Goal: Task Accomplishment & Management: Manage account settings

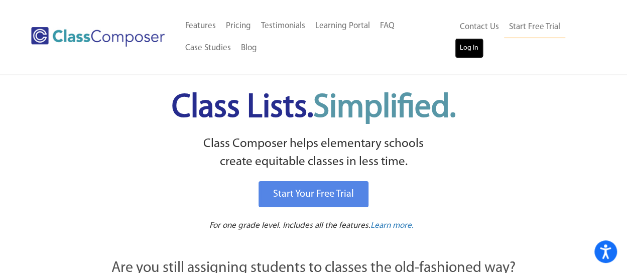
click at [472, 54] on link "Log In" at bounding box center [469, 48] width 29 height 20
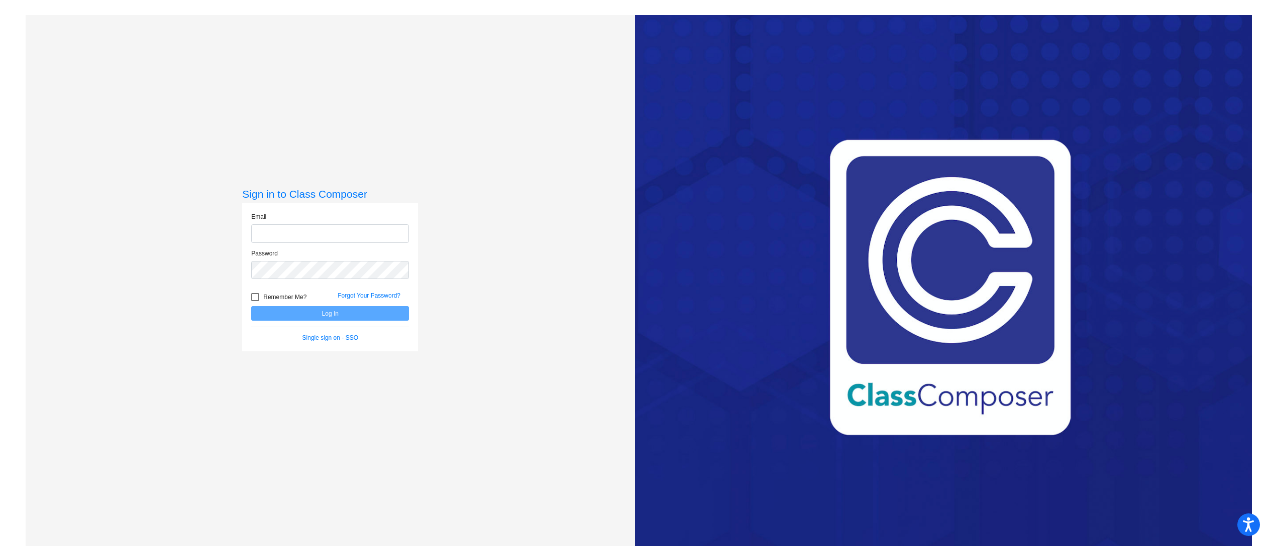
type input "[EMAIL_ADDRESS][DOMAIN_NAME]"
click at [373, 313] on button "Log In" at bounding box center [330, 313] width 158 height 15
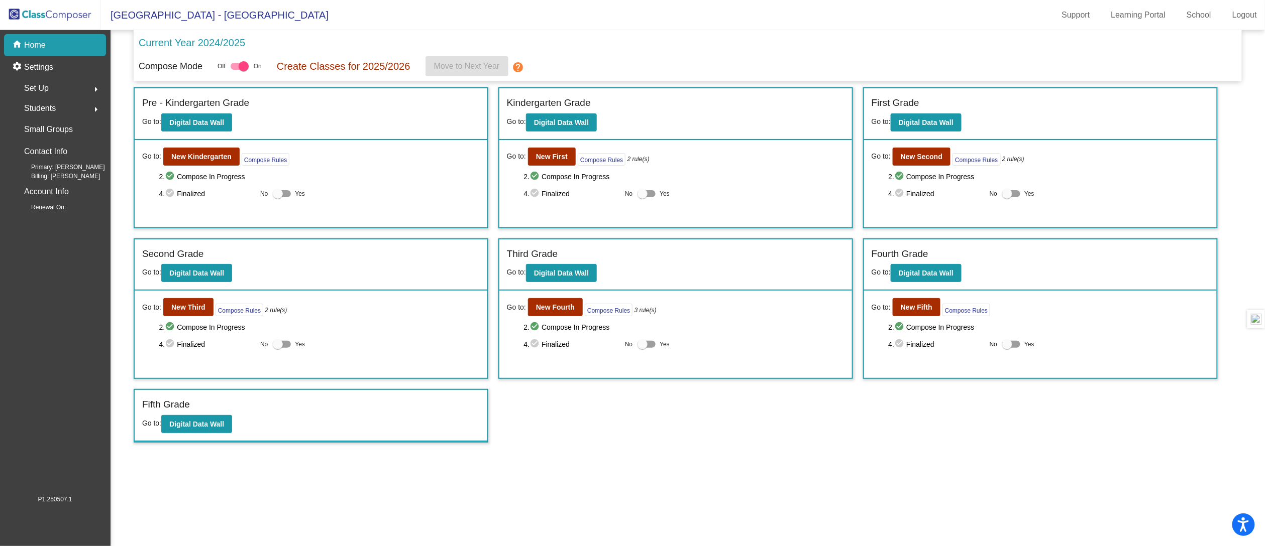
click at [93, 88] on mat-icon "arrow_right" at bounding box center [96, 89] width 12 height 12
click at [60, 155] on link "Users" at bounding box center [58, 154] width 96 height 22
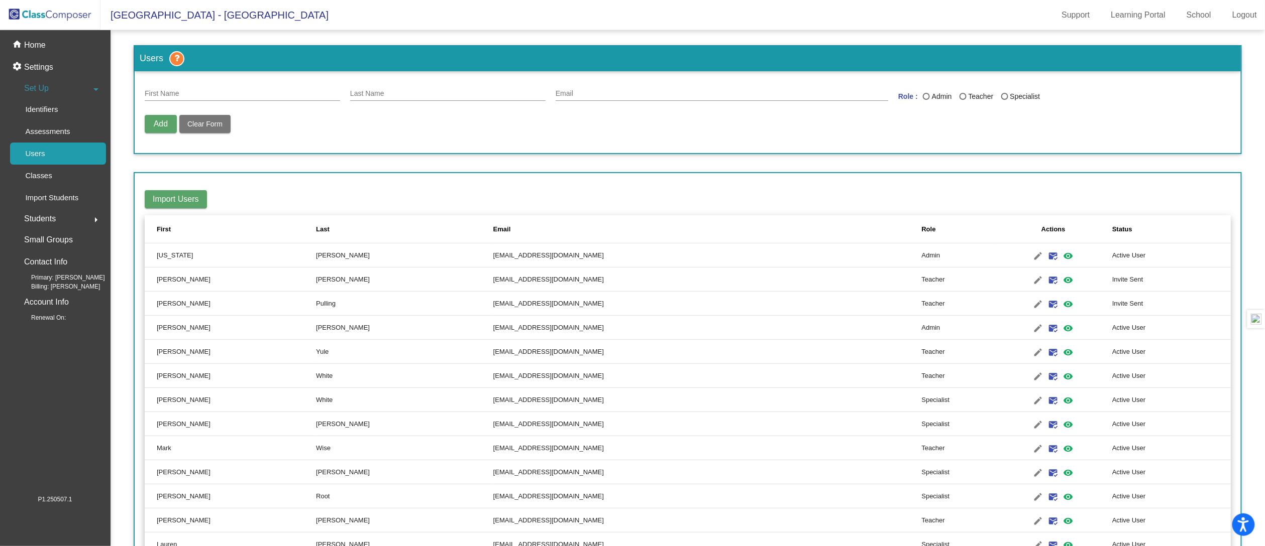
click at [176, 91] on input "First Name" at bounding box center [242, 94] width 195 height 8
type input "[PERSON_NAME]"
click at [381, 88] on div "Zatorshki Last Name" at bounding box center [447, 91] width 195 height 20
type input "Zatorski"
click at [605, 92] on input "Email" at bounding box center [721, 94] width 332 height 8
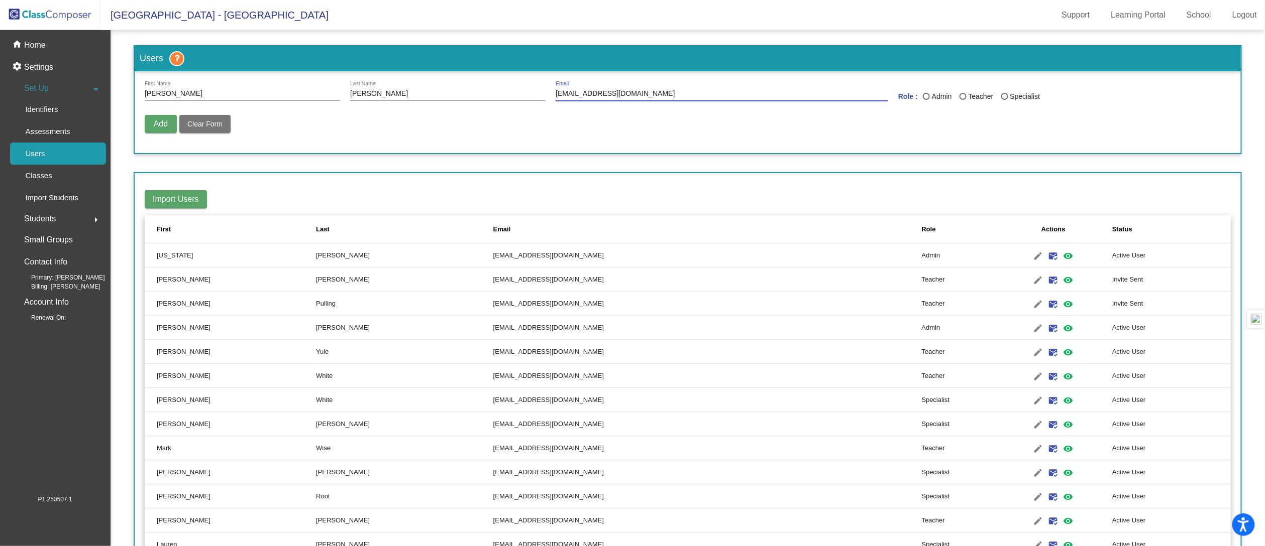
type input "jzatorski@aspenk12.net"
click at [1001, 96] on div "Last Name" at bounding box center [1004, 96] width 7 height 7
click at [1004, 100] on input "Specialist" at bounding box center [1004, 100] width 1 height 1
radio input "true"
click at [155, 122] on span "Add" at bounding box center [161, 124] width 14 height 9
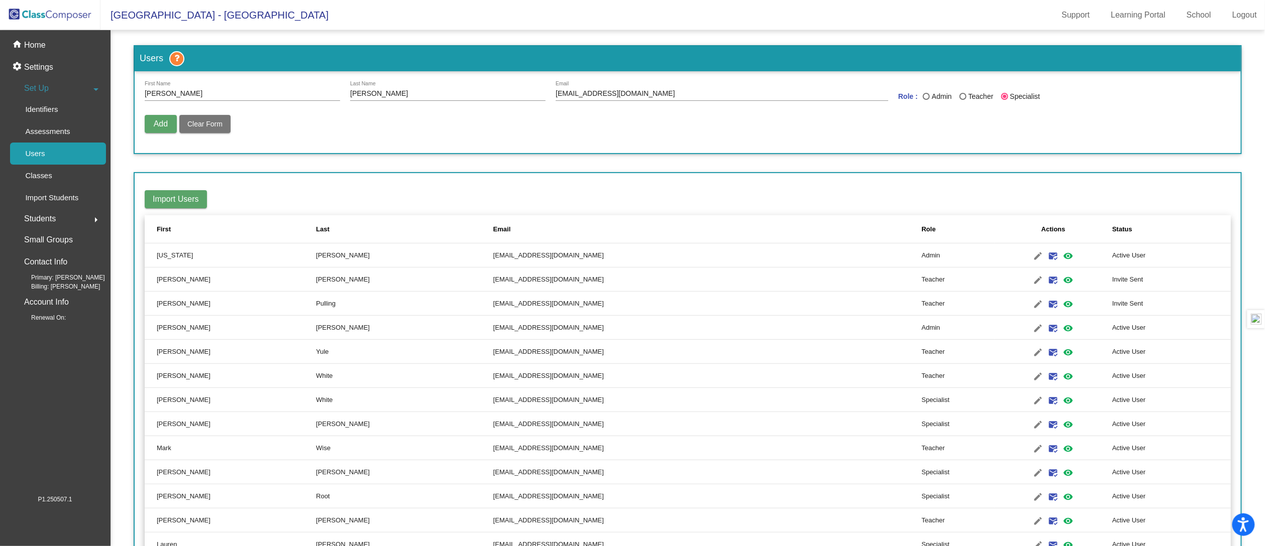
radio input "false"
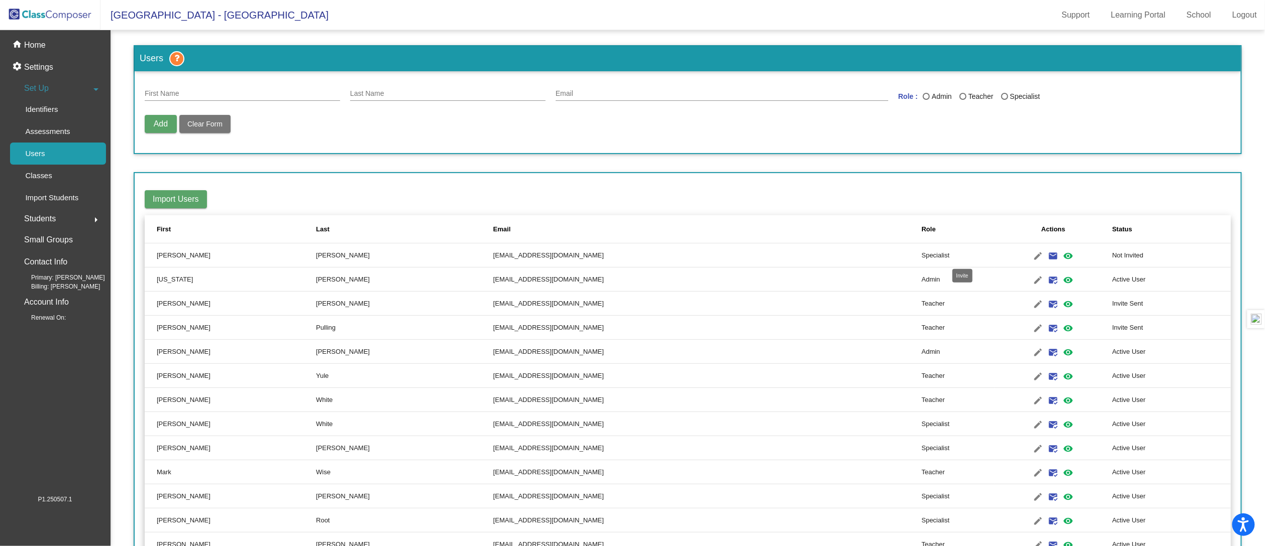
click at [1047, 255] on mat-icon "email" at bounding box center [1053, 256] width 12 height 12
click at [238, 94] on input "First Name" at bounding box center [242, 94] width 195 height 8
type input "Jordyn"
type input "Costa"
type input "jcosta@aspenk12.net"
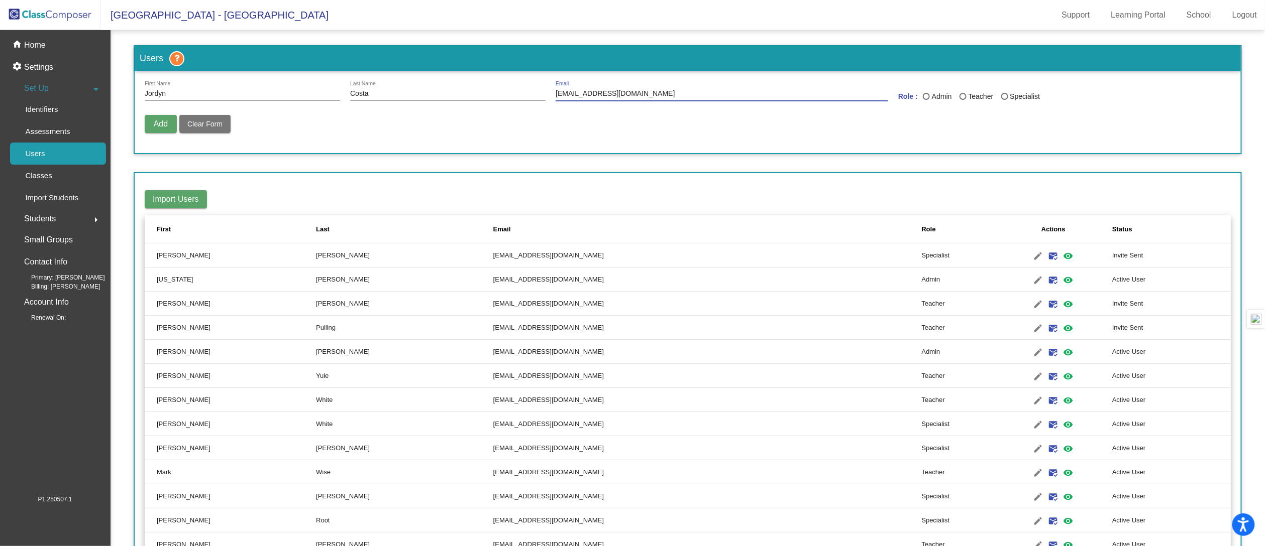
click at [1003, 97] on div "Last Name" at bounding box center [1004, 96] width 7 height 7
click at [1004, 100] on input "Specialist" at bounding box center [1004, 100] width 1 height 1
radio input "true"
click at [159, 126] on span "Add" at bounding box center [161, 124] width 14 height 9
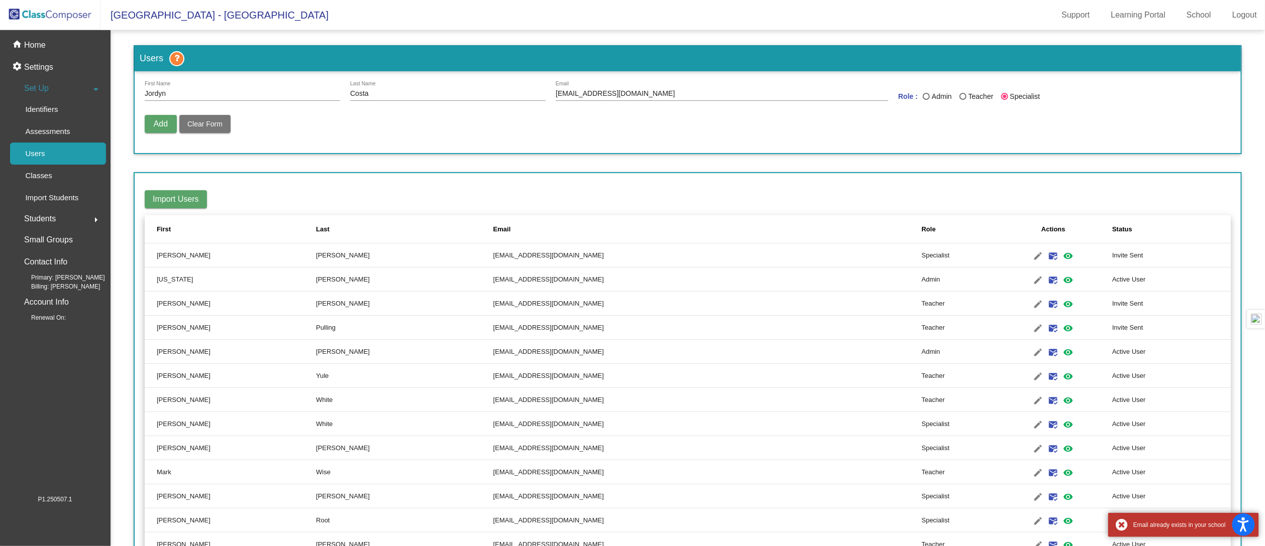
click at [1019, 150] on form "Jordyn First Name Costa Last Name jcosta@aspenk12.net Email Role : Admin Teache…" at bounding box center [688, 112] width 1106 height 82
click at [49, 15] on img at bounding box center [50, 15] width 100 height 30
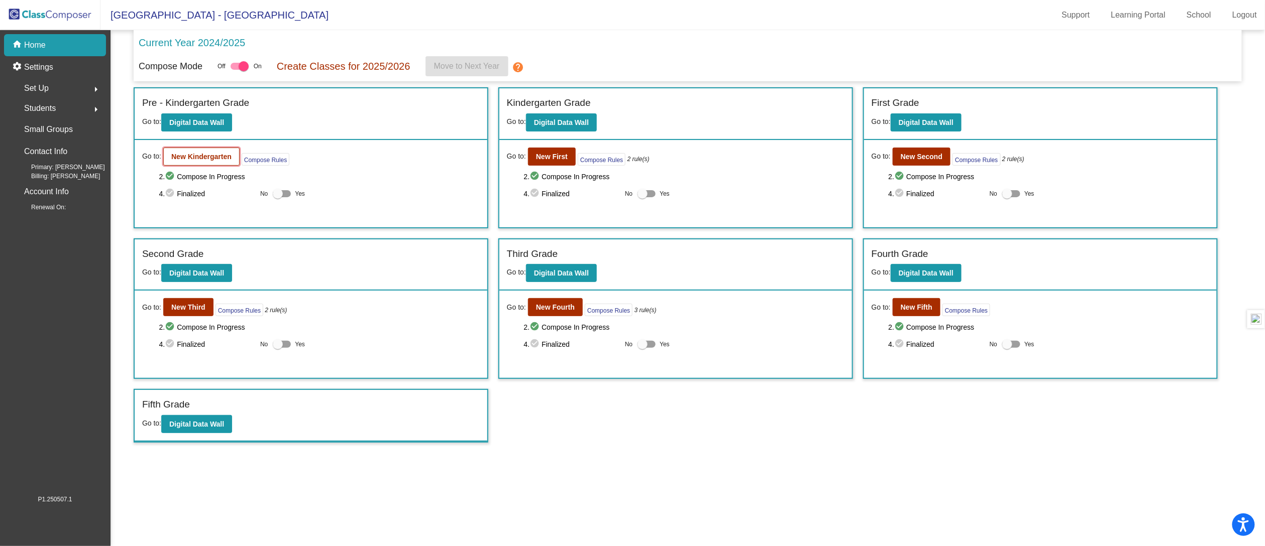
click at [204, 161] on button "New Kindergarten" at bounding box center [201, 157] width 76 height 18
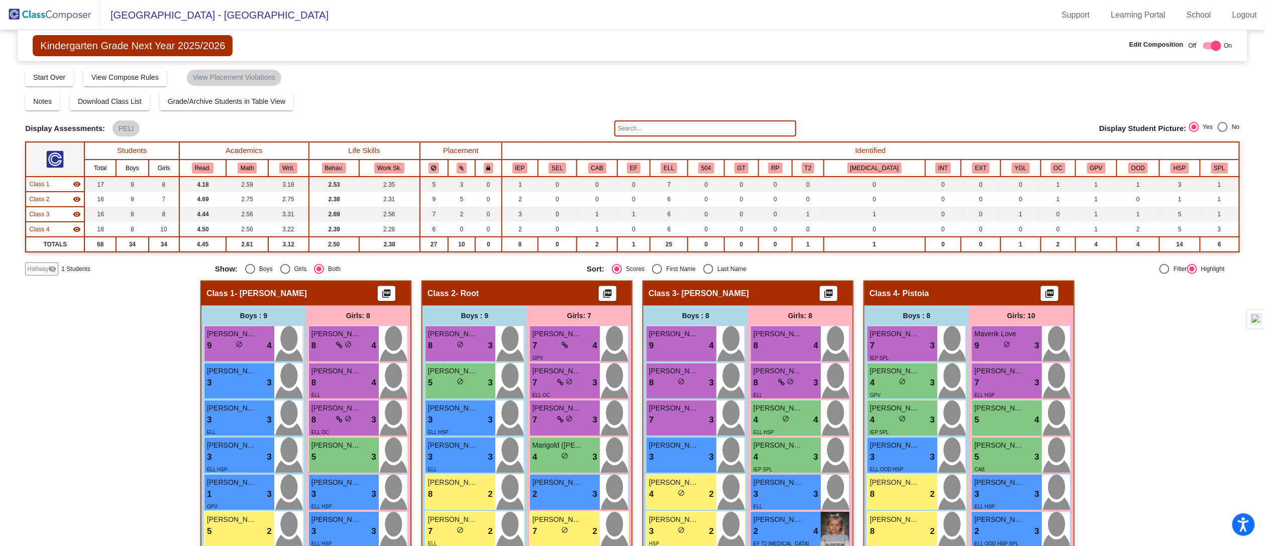
click at [1200, 377] on div "Hallway - Hallway Class picture_as_pdf Add Student First Name Last Name Student…" at bounding box center [632, 497] width 1214 height 433
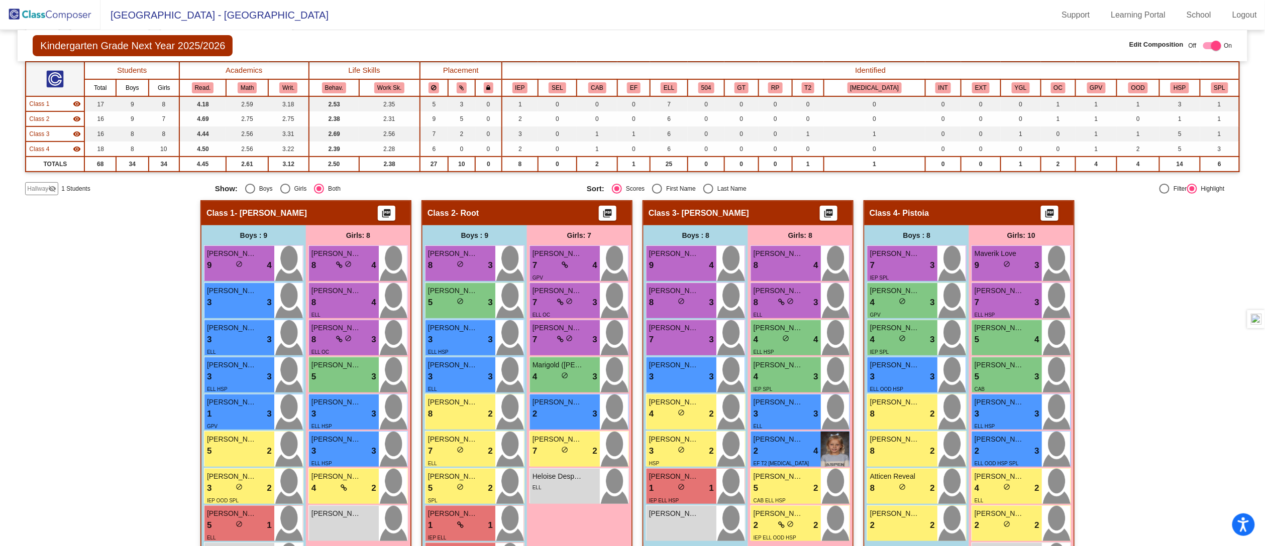
scroll to position [161, 0]
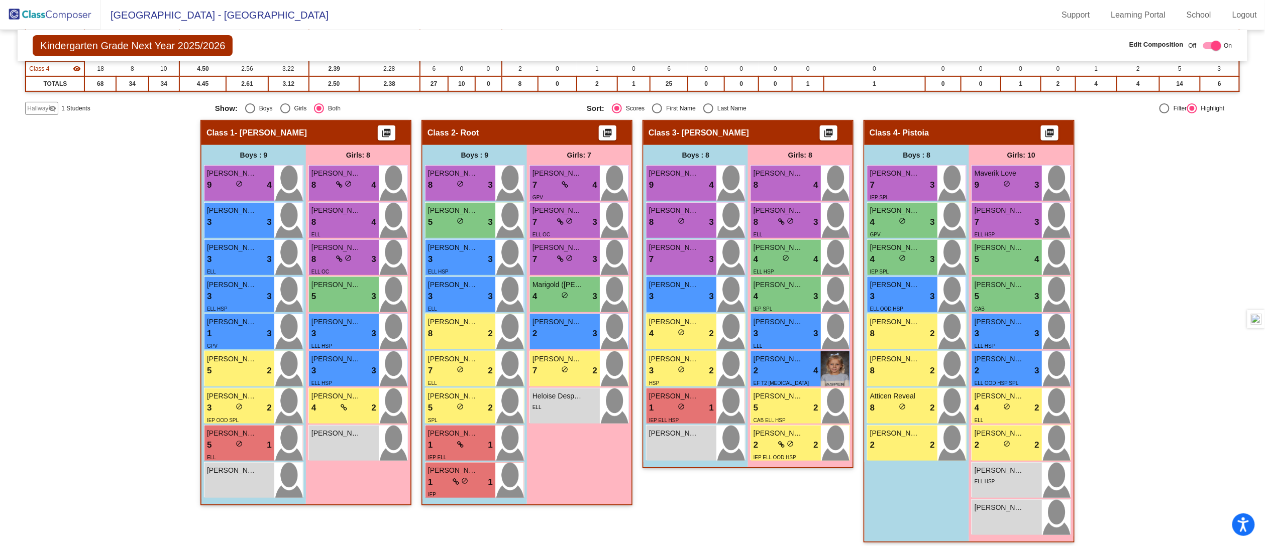
click at [1179, 284] on div "Hallway - Hallway Class picture_as_pdf Add Student First Name Last Name Student…" at bounding box center [632, 336] width 1214 height 433
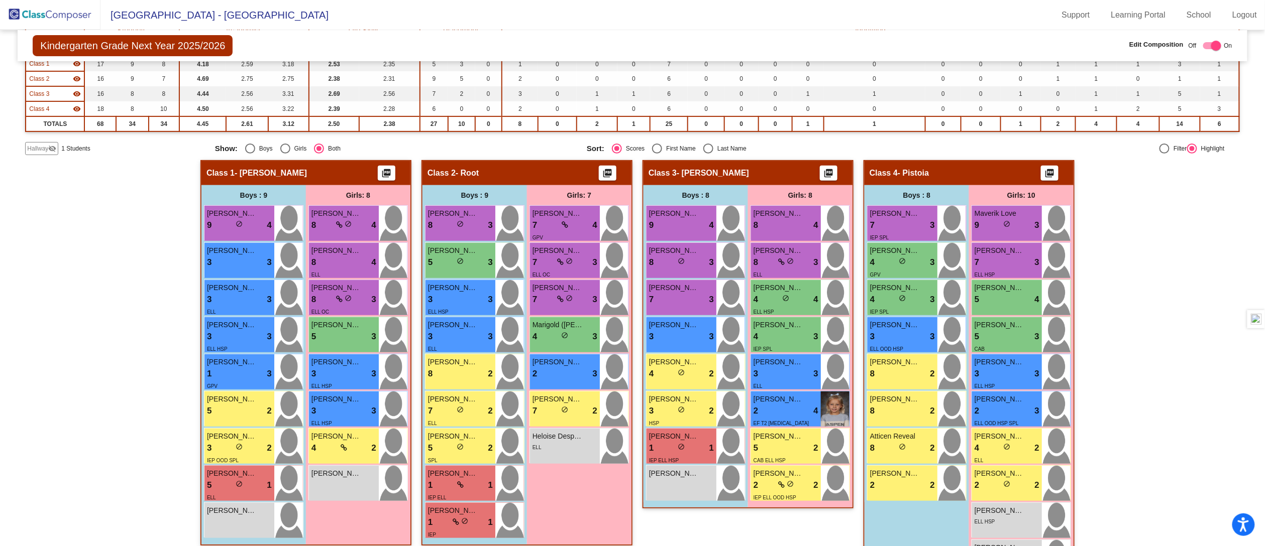
scroll to position [0, 0]
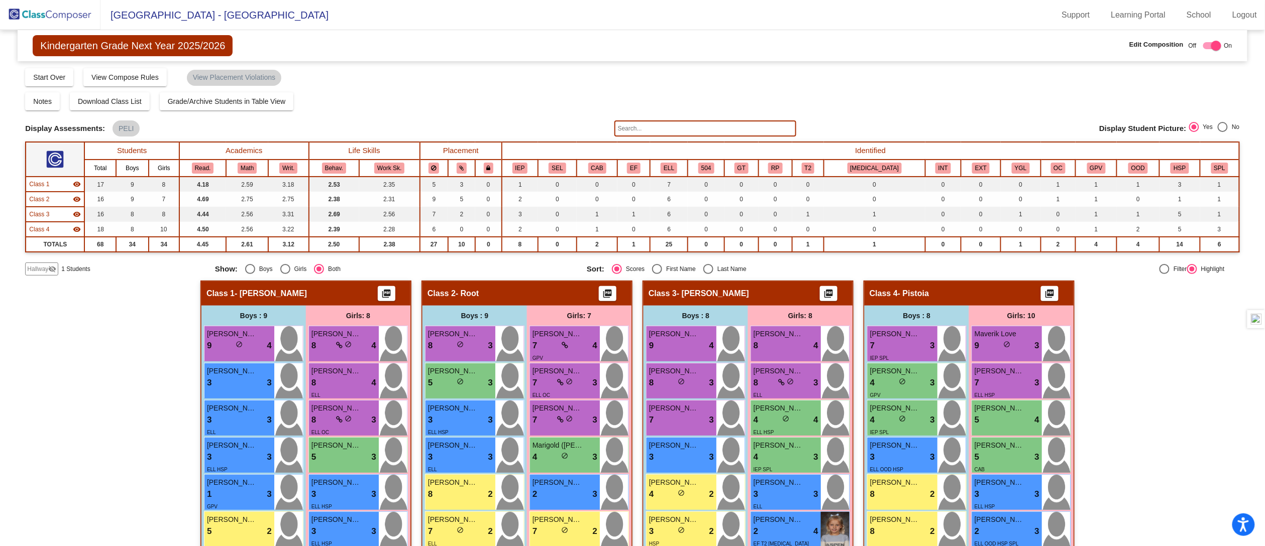
click at [29, 12] on img at bounding box center [50, 15] width 100 height 30
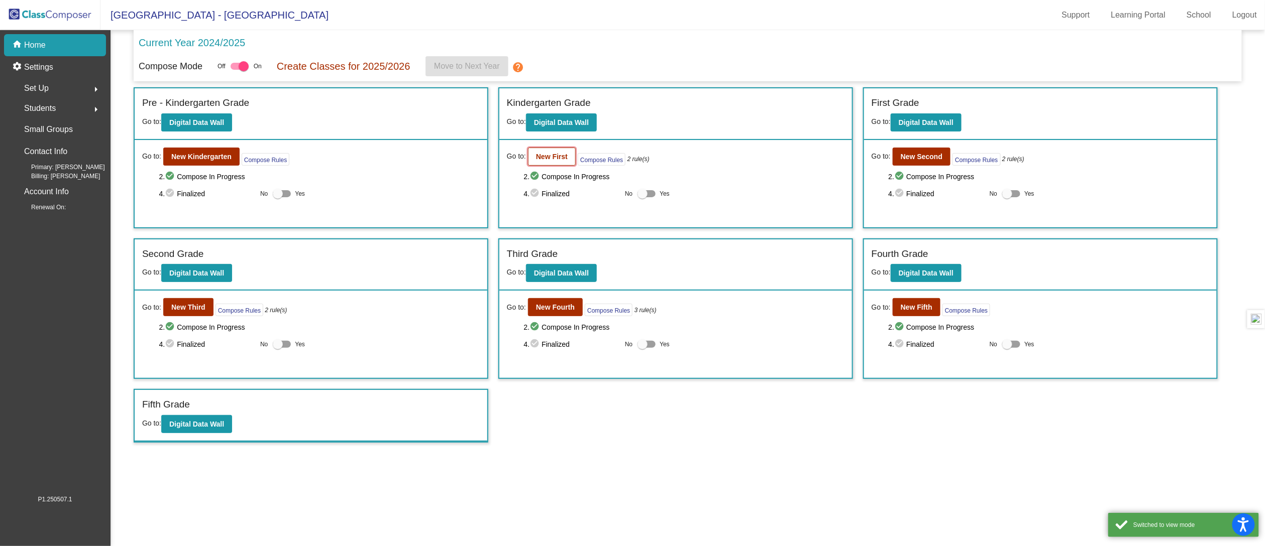
click at [557, 154] on b "New First" at bounding box center [552, 157] width 32 height 8
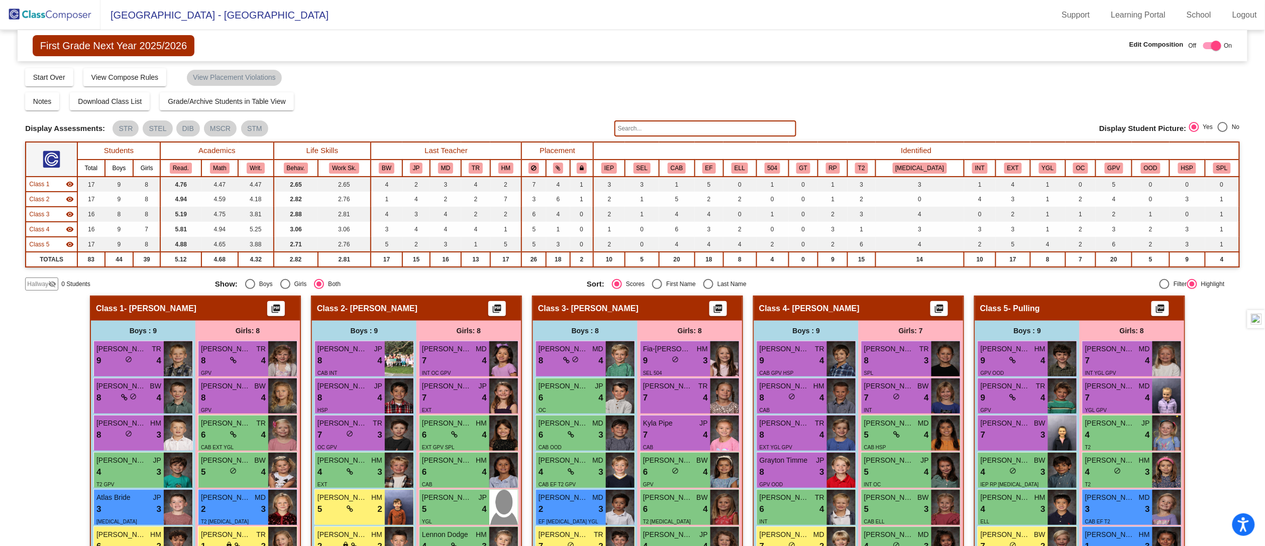
drag, startPoint x: 1258, startPoint y: 126, endPoint x: 1256, endPoint y: 144, distance: 18.2
click at [1256, 147] on mat-sidenav-content "First Grade Next Year 2025/2026 Edit Composition Off On Incoming Digital Data W…" at bounding box center [632, 288] width 1265 height 516
click at [1216, 311] on div "Hallway - Hallway Class picture_as_pdf Add Student First Name Last Name Student…" at bounding box center [632, 494] width 1214 height 396
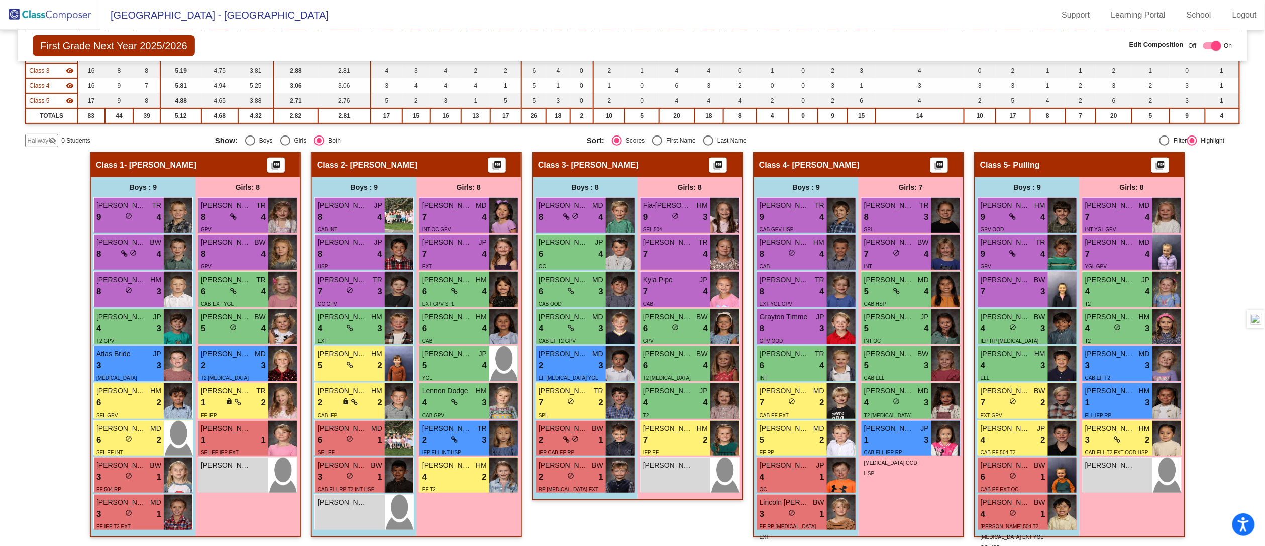
scroll to position [1, 0]
click at [1219, 267] on div "Hallway - Hallway Class picture_as_pdf Add Student First Name Last Name Student…" at bounding box center [632, 350] width 1214 height 396
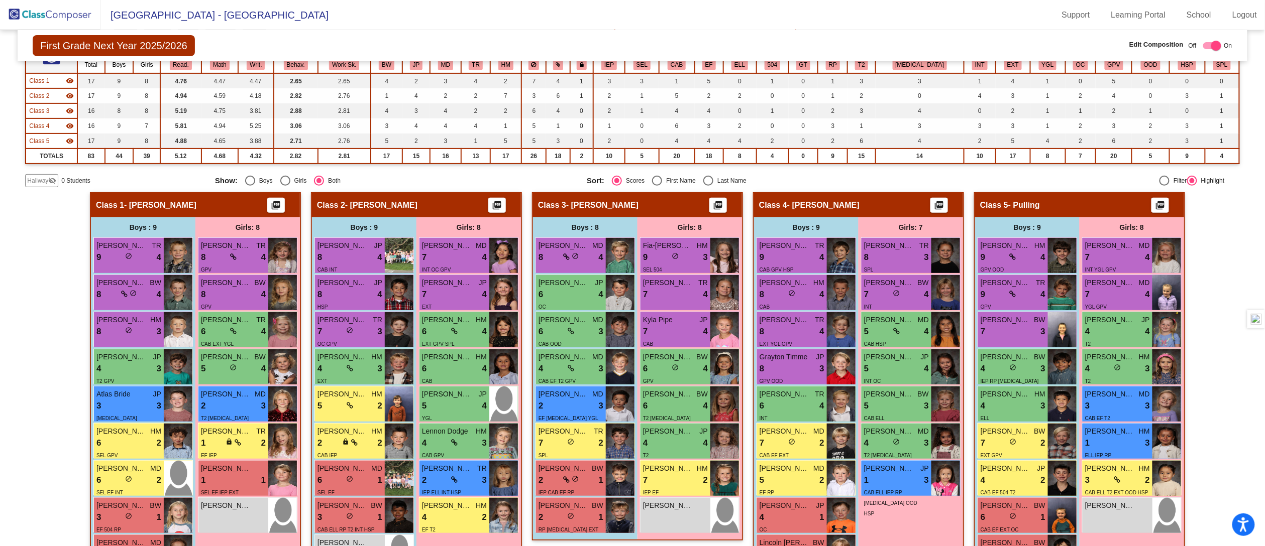
scroll to position [63, 0]
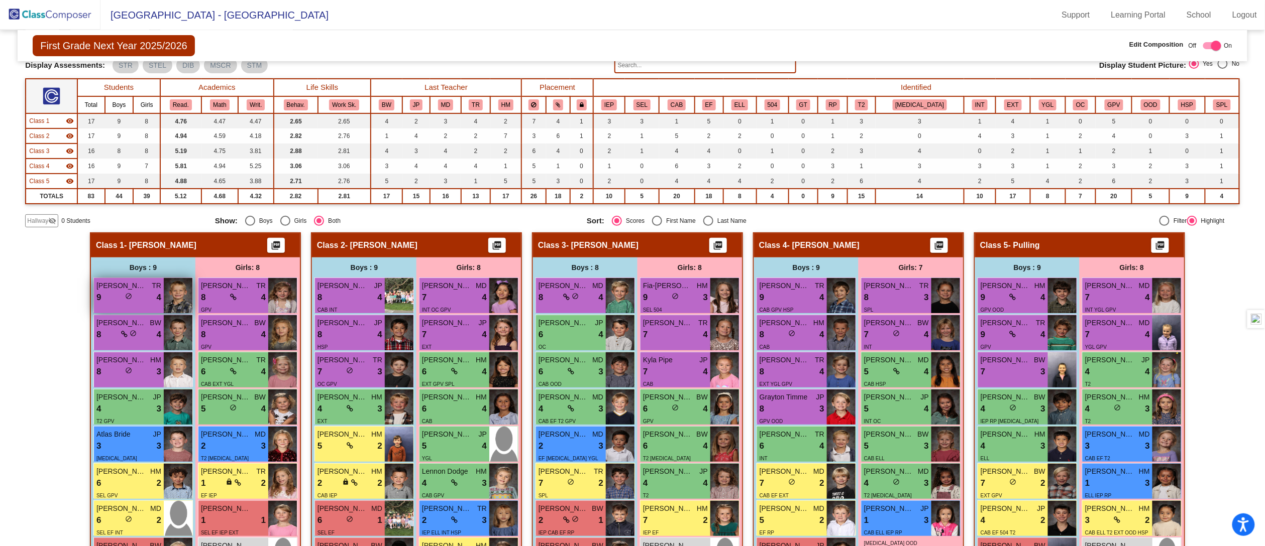
click at [137, 294] on div "9 lock do_not_disturb_alt 4" at bounding box center [128, 297] width 65 height 13
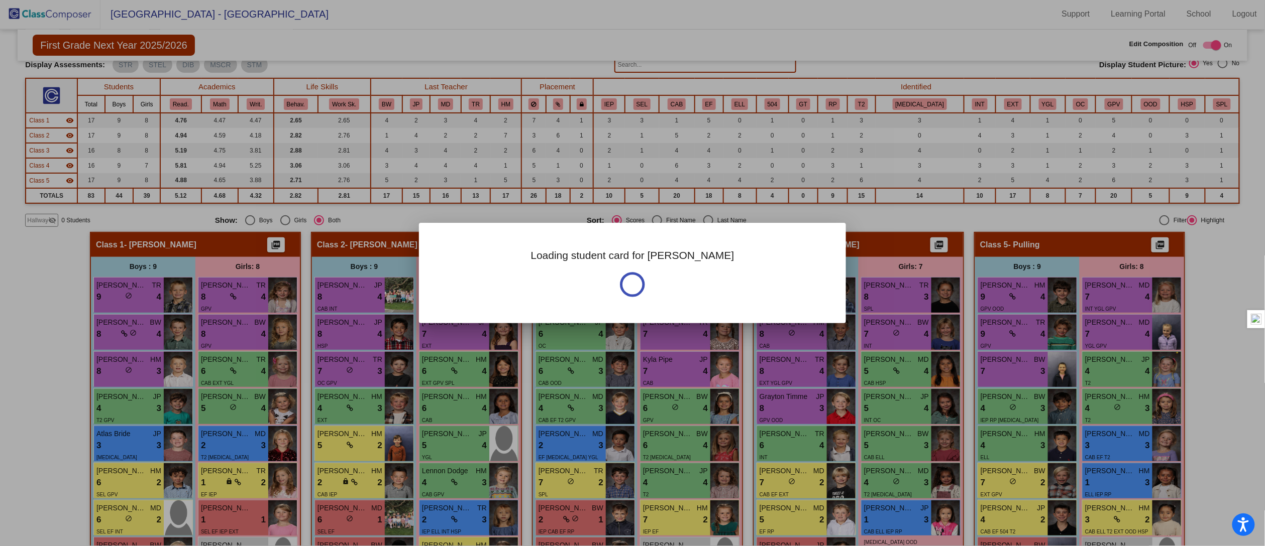
scroll to position [0, 0]
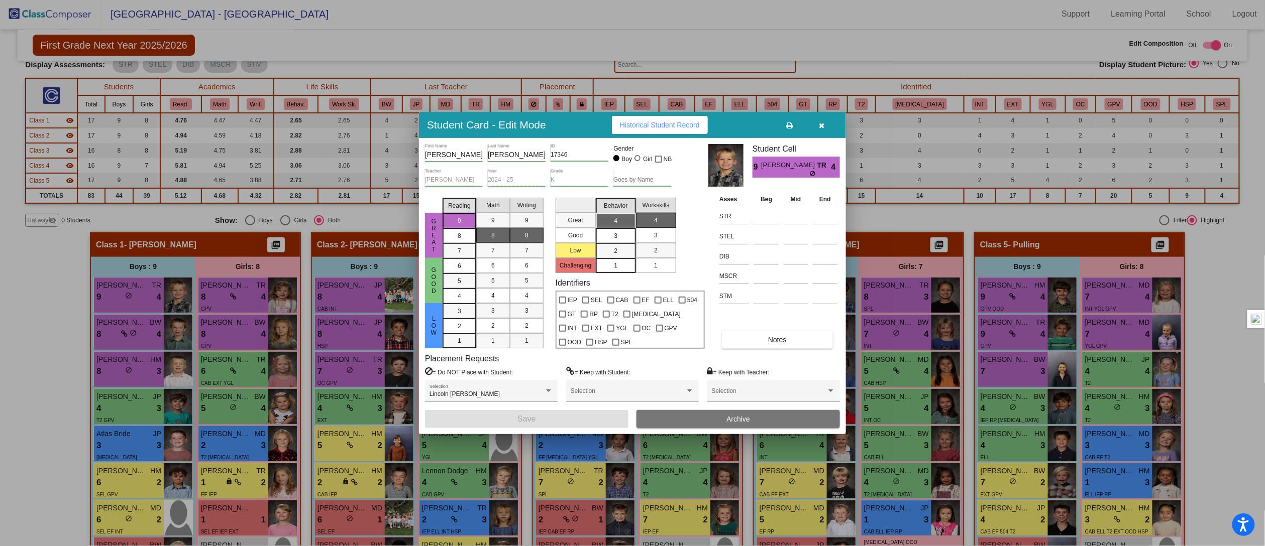
click at [780, 337] on span "Notes" at bounding box center [777, 340] width 19 height 8
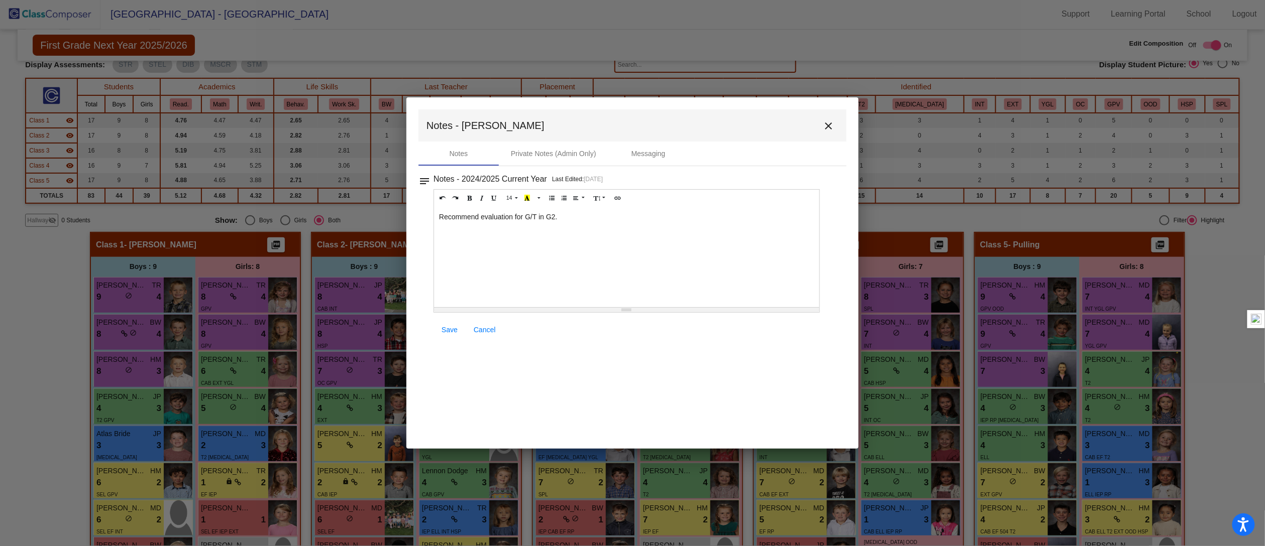
click at [448, 331] on span "Save" at bounding box center [449, 330] width 16 height 8
click at [828, 126] on mat-icon "close" at bounding box center [828, 126] width 12 height 12
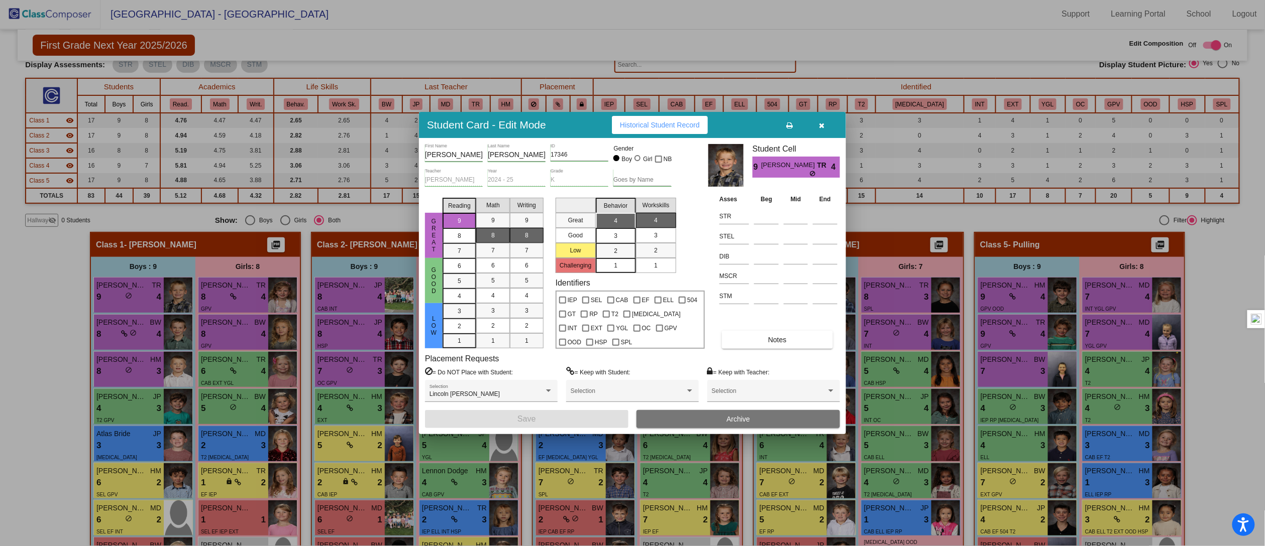
click at [666, 130] on button "Historical Student Record" at bounding box center [660, 125] width 96 height 18
click at [822, 123] on icon "button" at bounding box center [822, 125] width 6 height 7
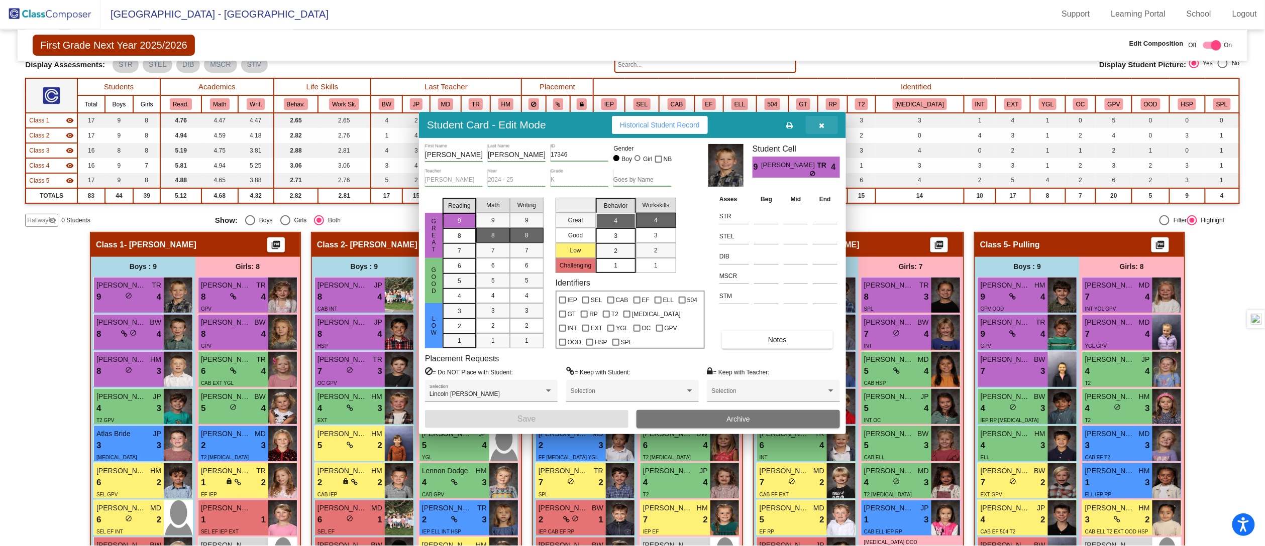
scroll to position [1, 0]
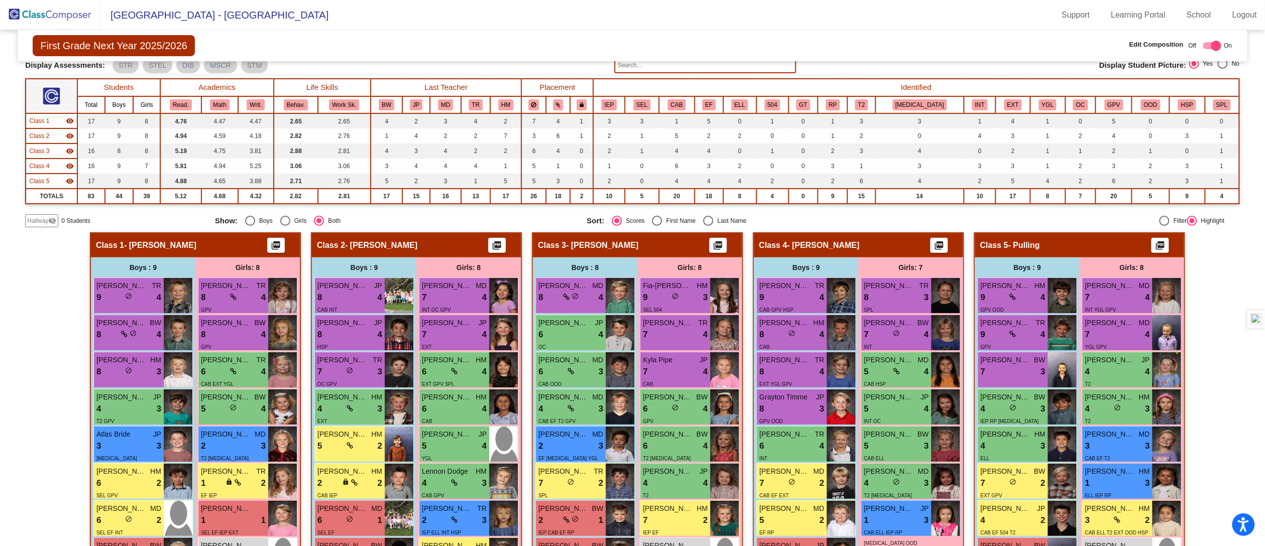
click at [1241, 292] on mat-sidenav-content "First Grade Next Year 2025/2026 Edit Composition Off On Incoming Digital Data W…" at bounding box center [632, 288] width 1265 height 516
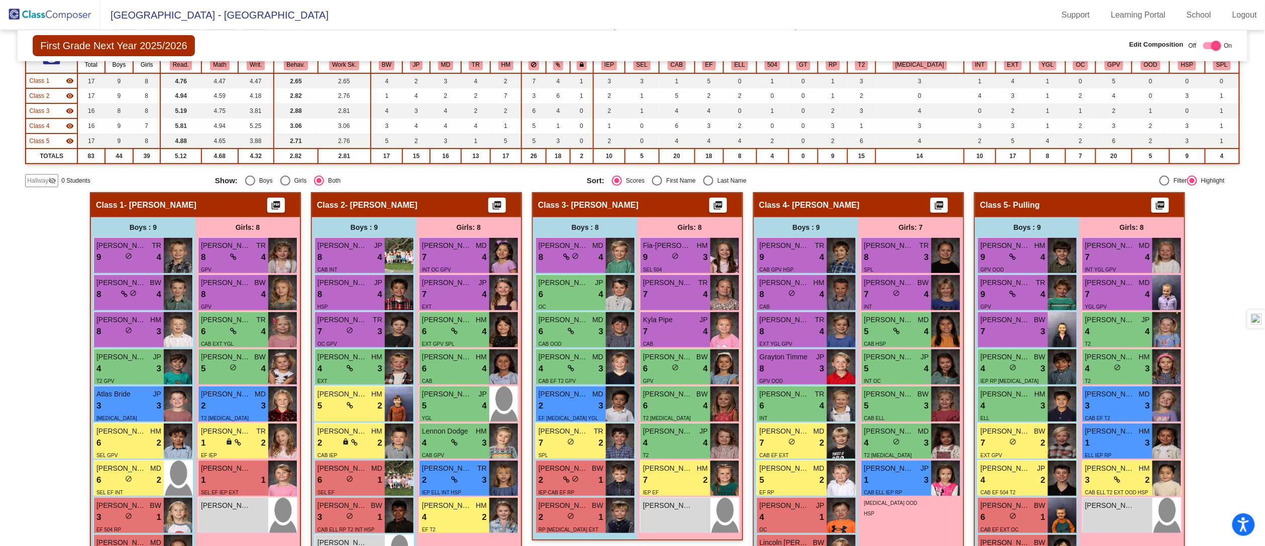
scroll to position [144, 0]
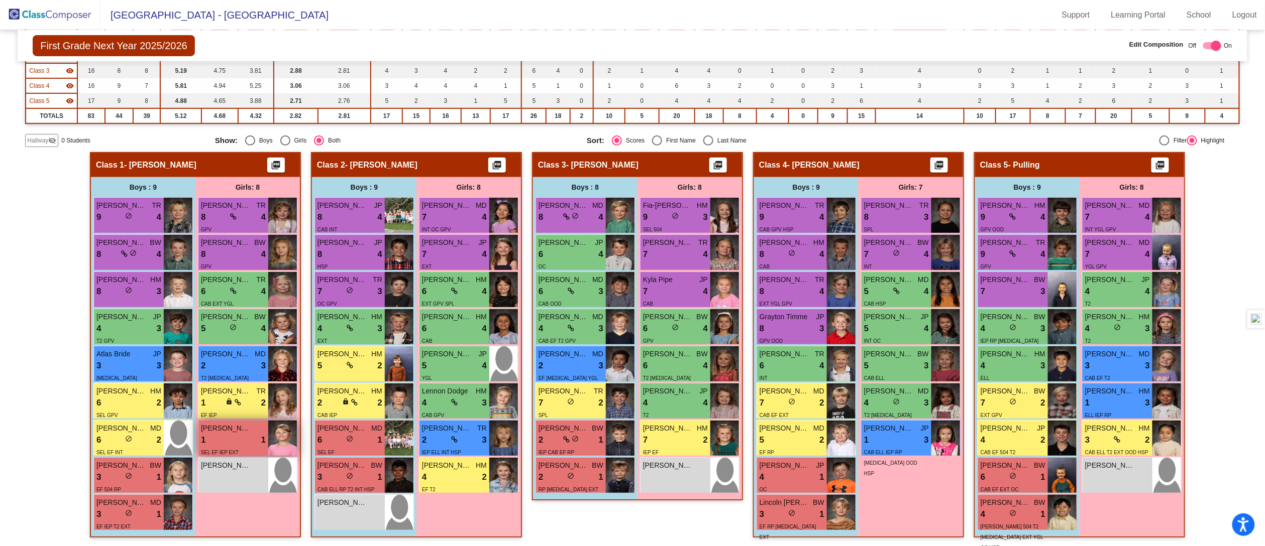
click at [216, 438] on div "1 lock do_not_disturb_alt 1" at bounding box center [233, 440] width 65 height 13
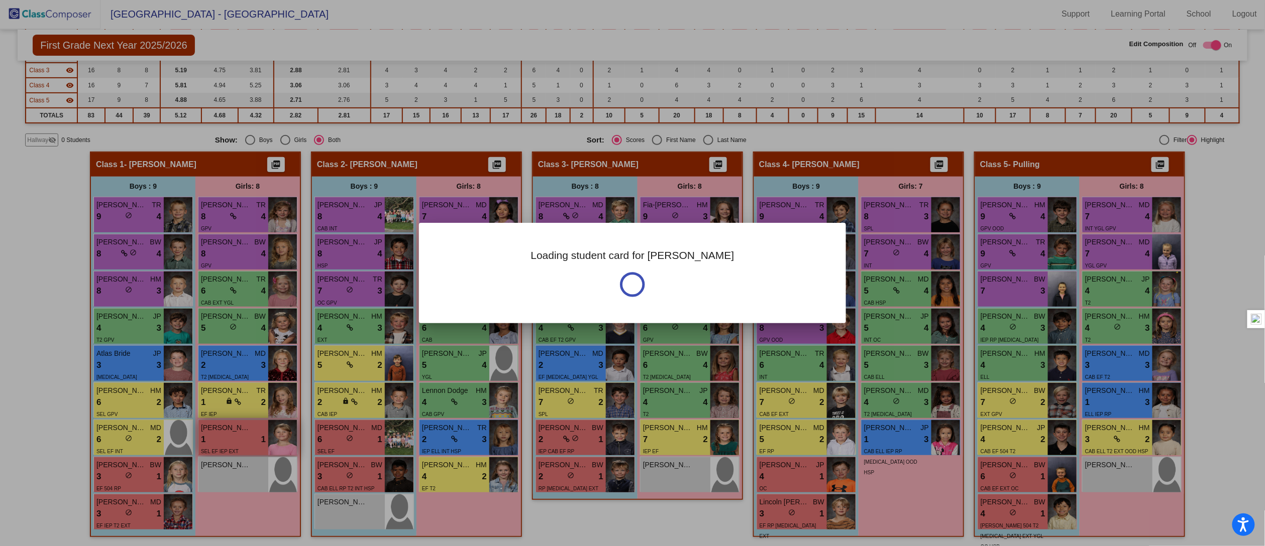
scroll to position [0, 0]
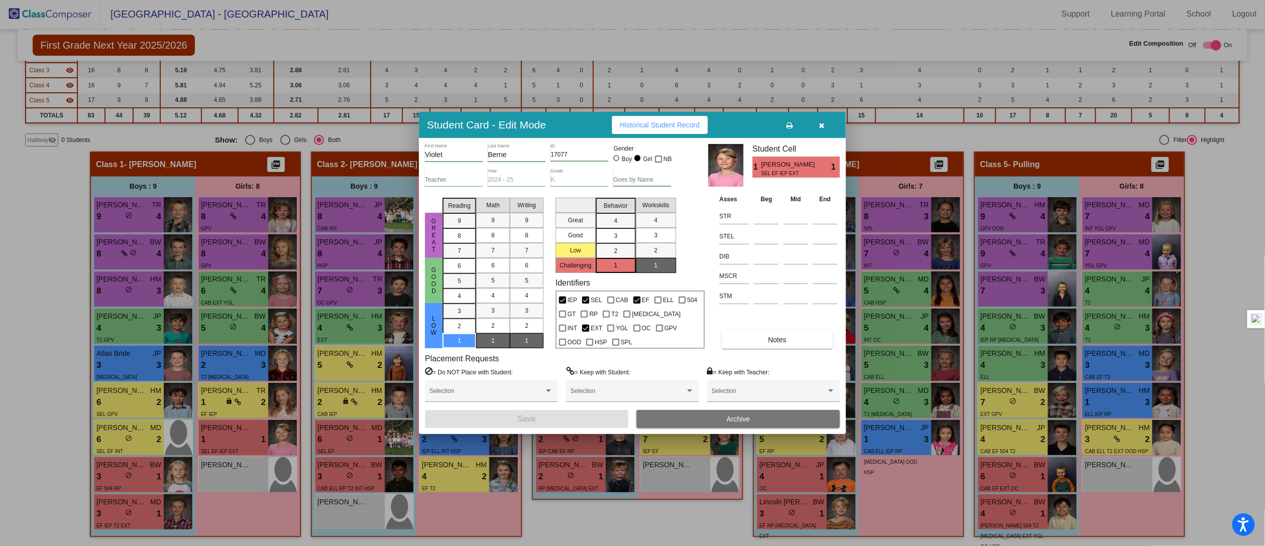
click at [824, 125] on icon "button" at bounding box center [822, 125] width 6 height 7
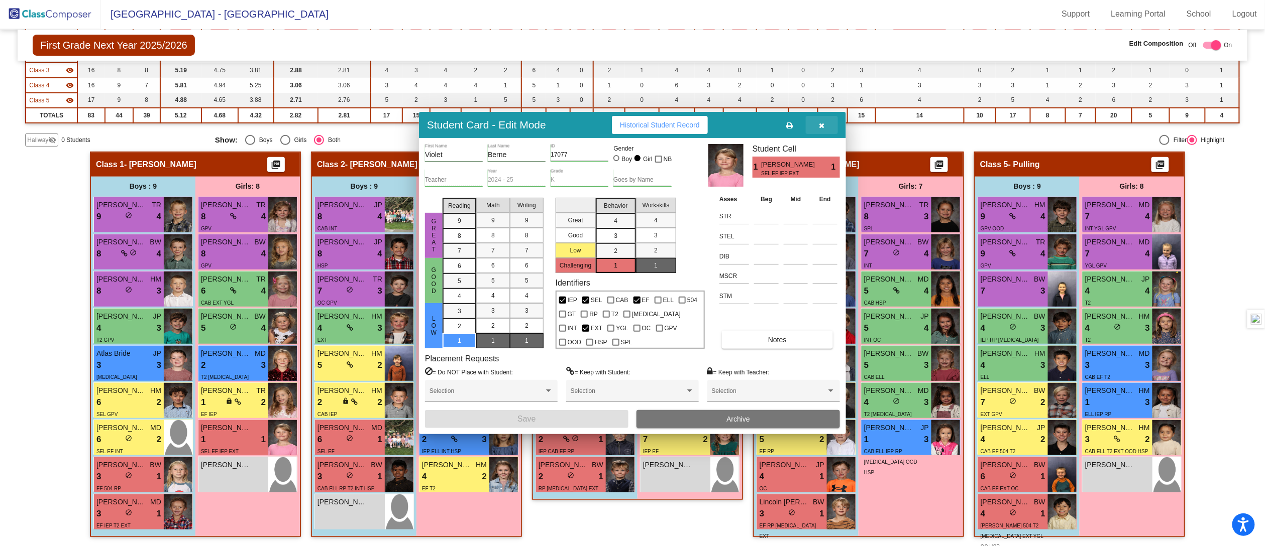
scroll to position [1, 0]
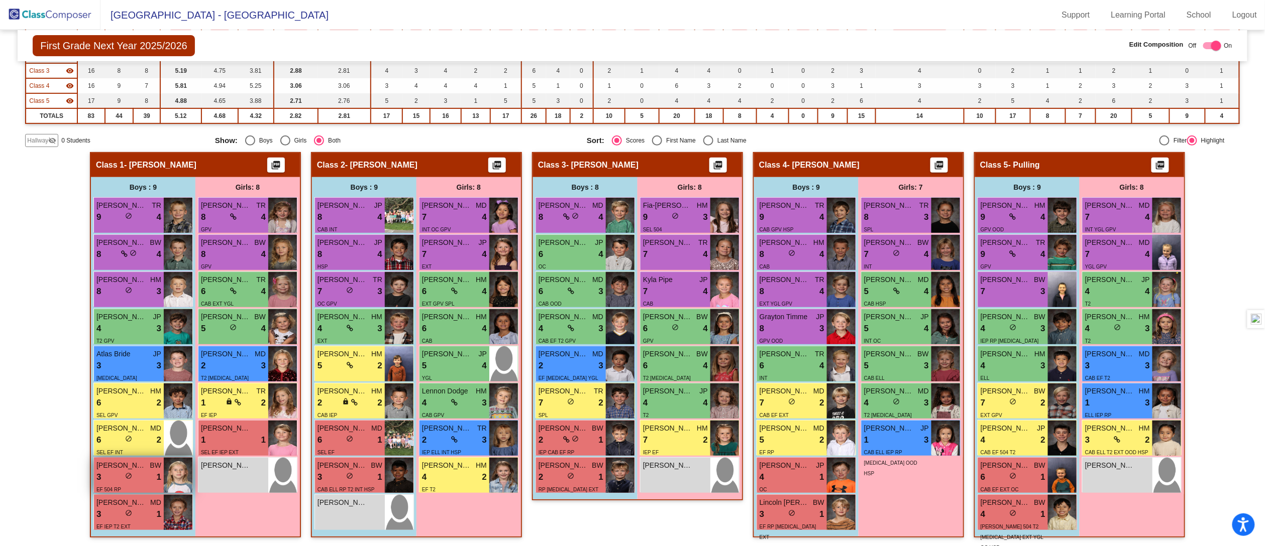
click at [126, 478] on span "do_not_disturb_alt" at bounding box center [128, 476] width 7 height 7
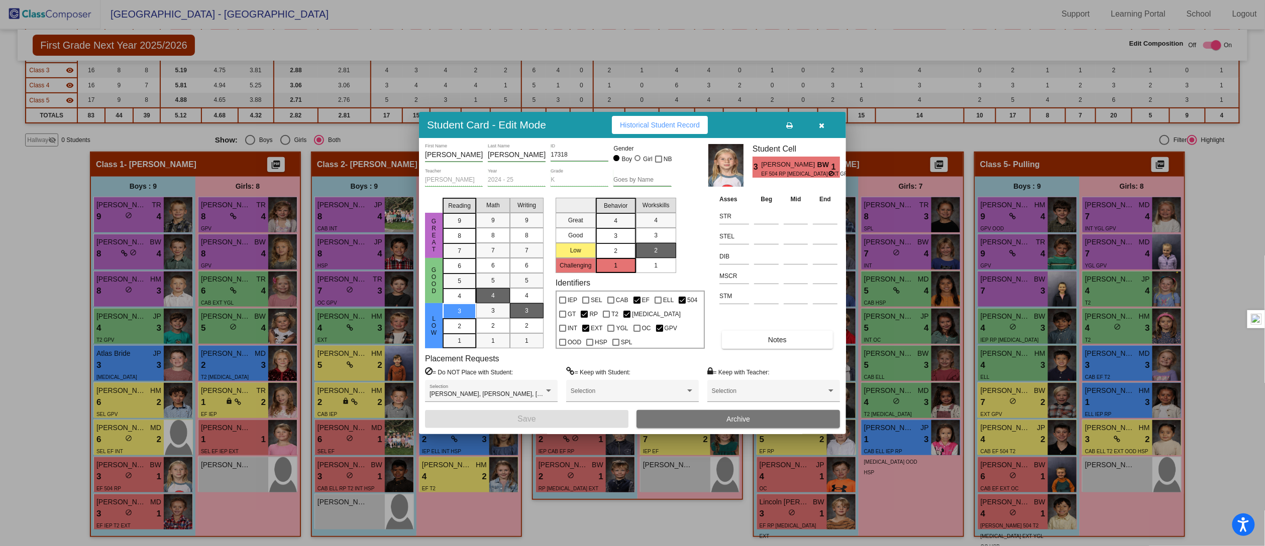
click at [623, 249] on div "2" at bounding box center [616, 251] width 20 height 15
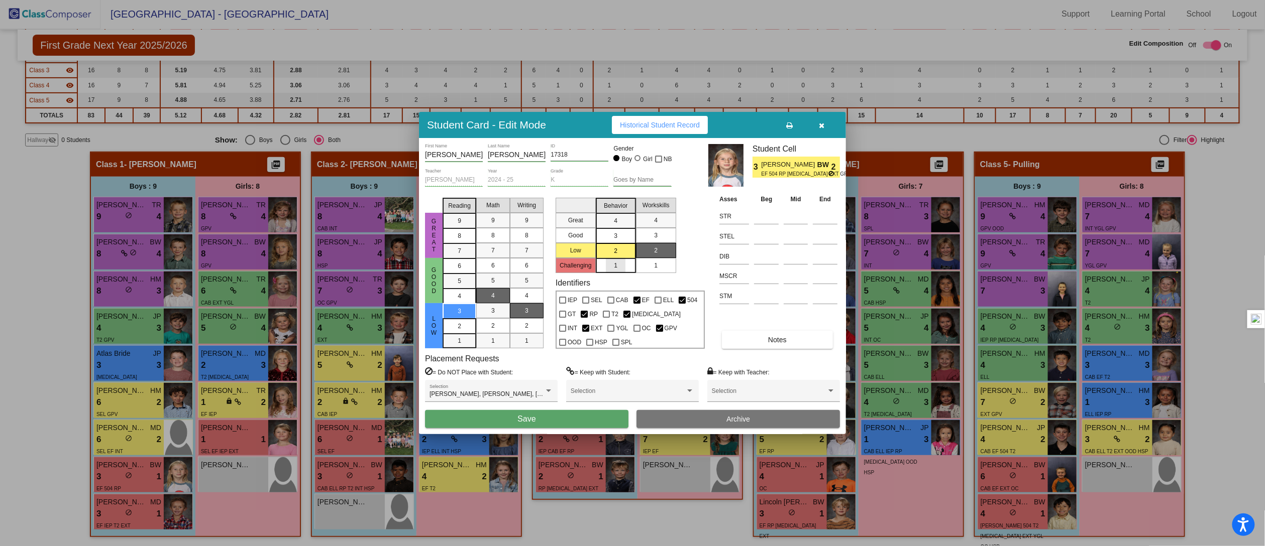
click at [610, 265] on div "1" at bounding box center [616, 265] width 20 height 15
click at [539, 419] on button "Save" at bounding box center [526, 419] width 203 height 18
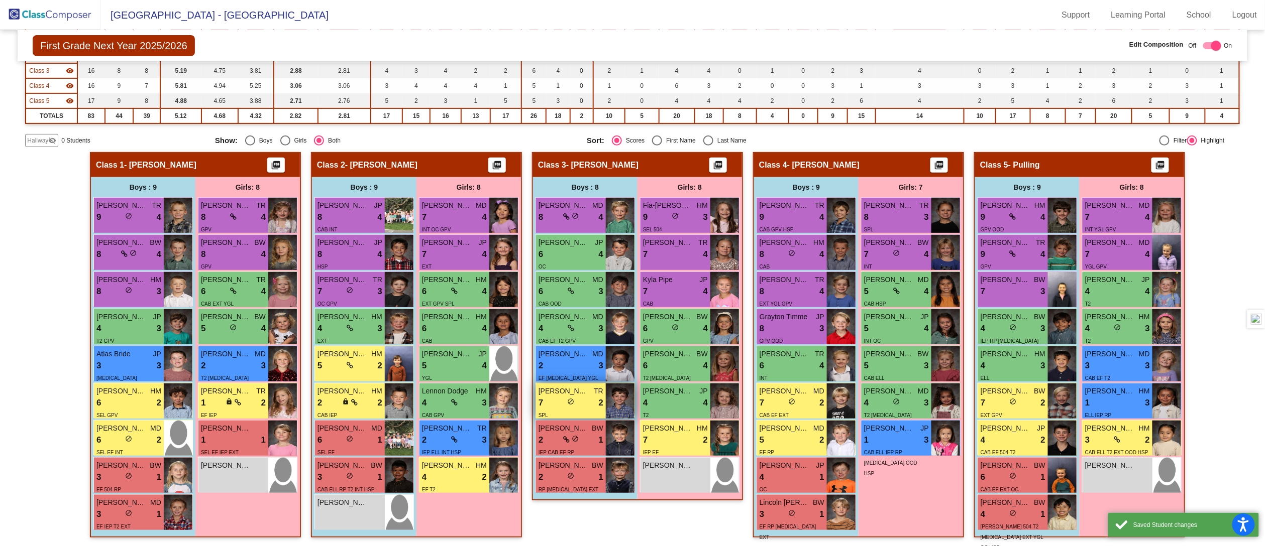
scroll to position [1, 0]
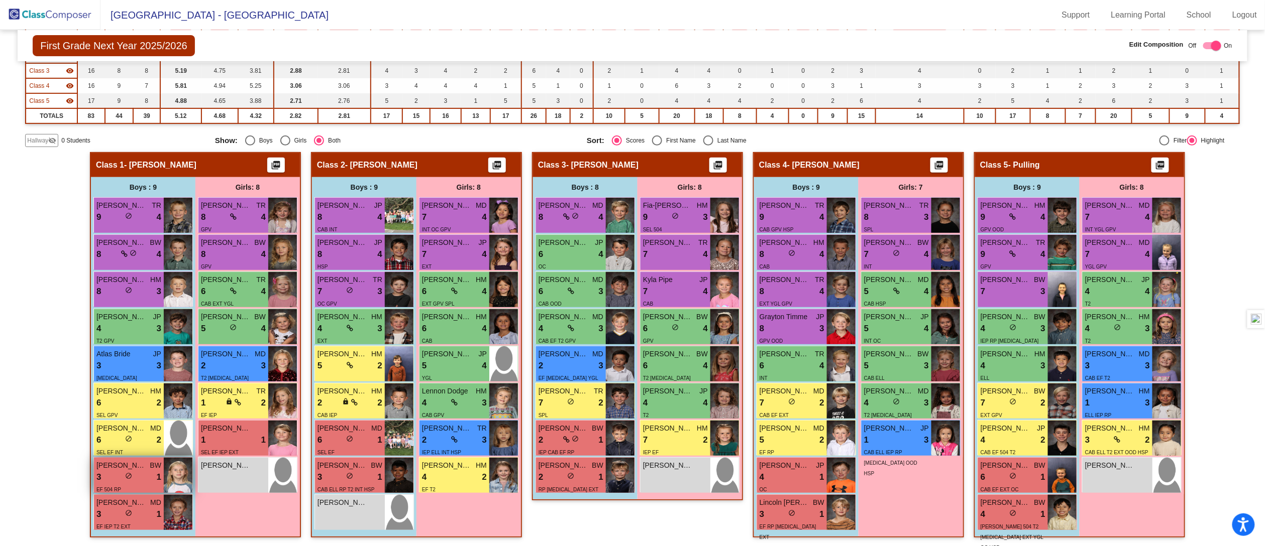
click at [114, 471] on div "3 lock do_not_disturb_alt 1" at bounding box center [128, 477] width 65 height 13
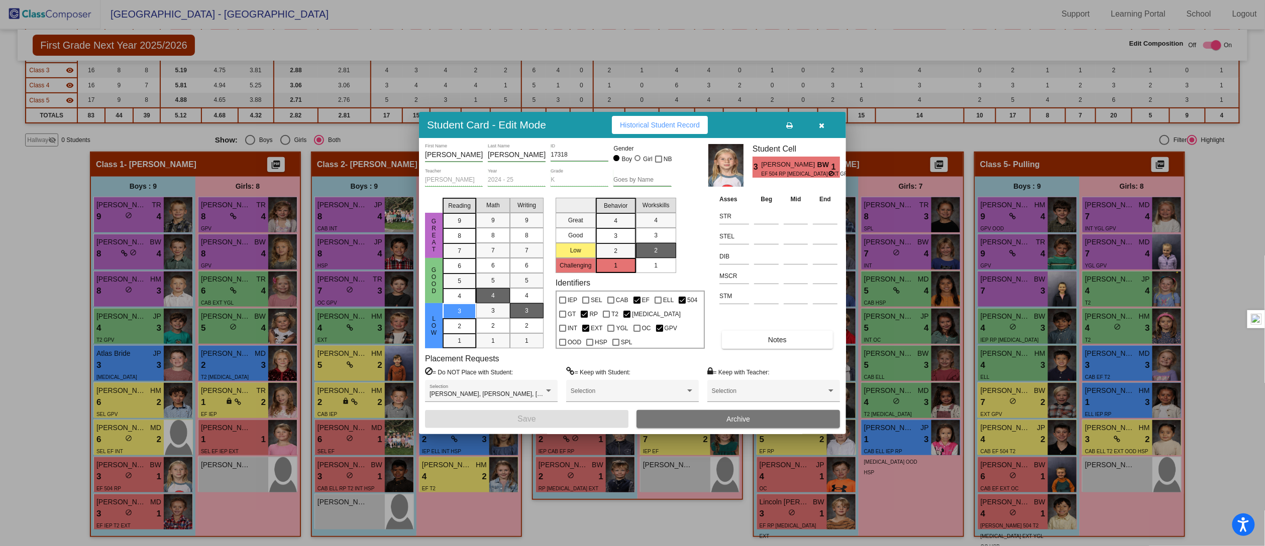
click at [820, 121] on span "button" at bounding box center [822, 125] width 6 height 8
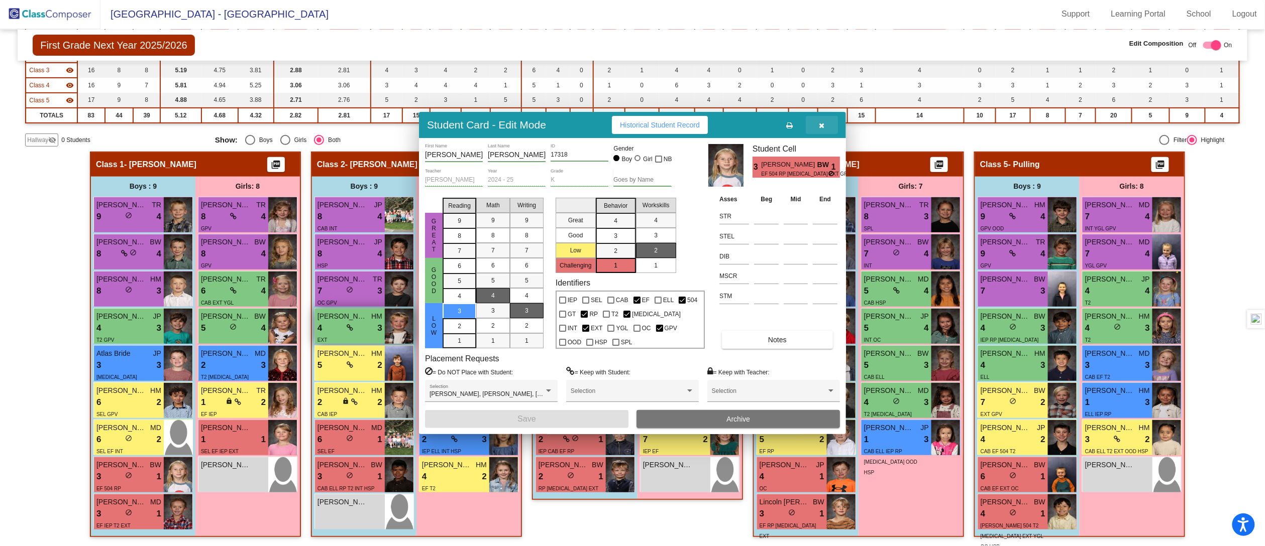
scroll to position [1, 0]
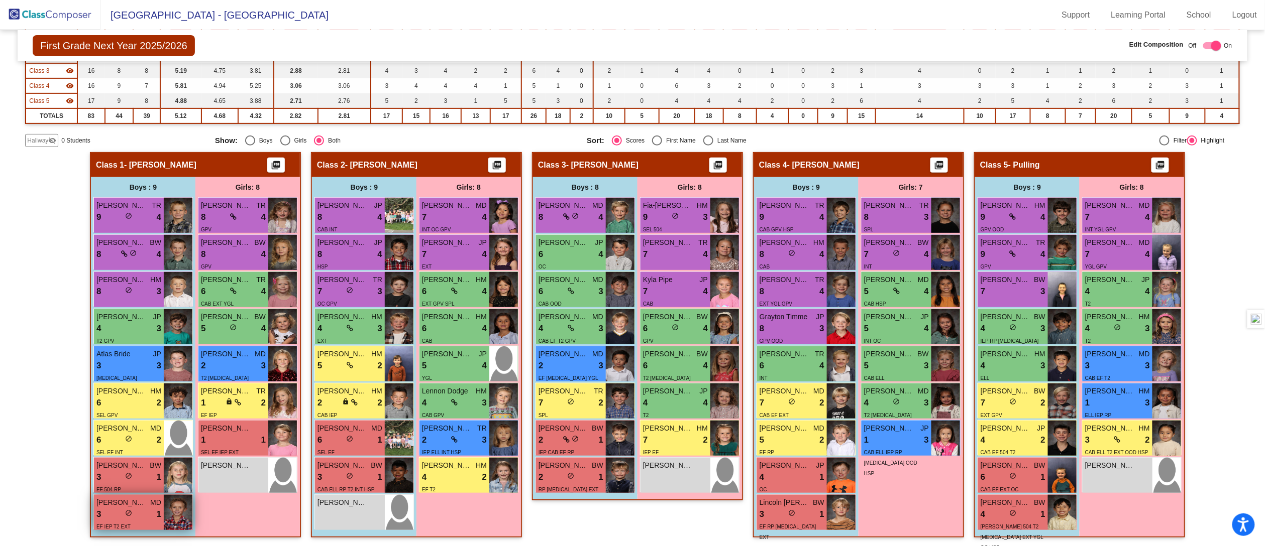
click at [125, 512] on span "do_not_disturb_alt" at bounding box center [128, 513] width 7 height 7
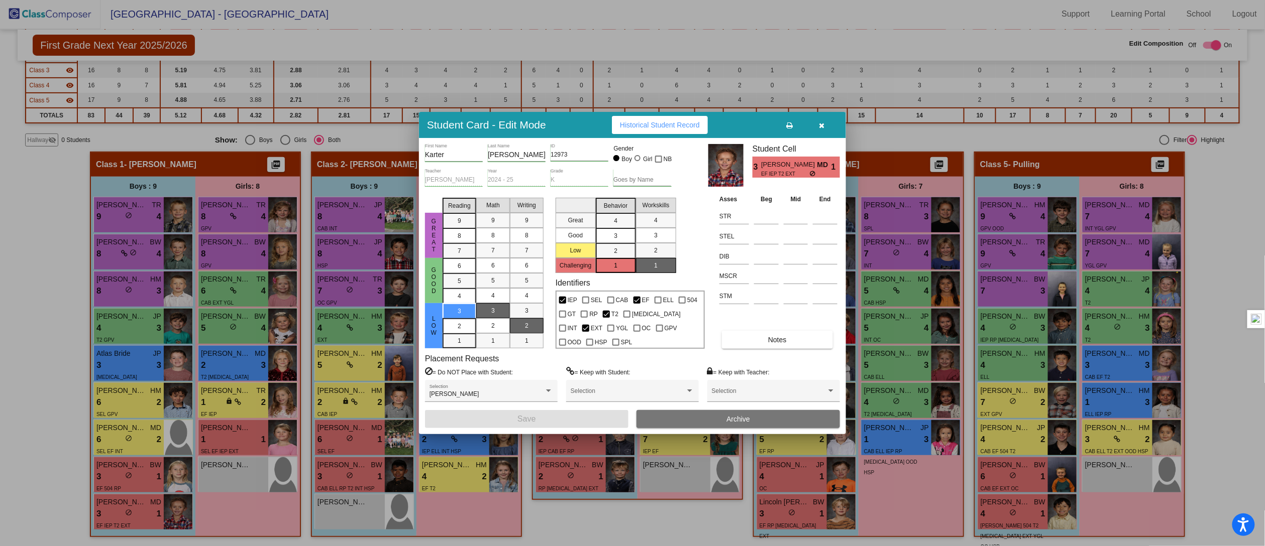
click at [823, 122] on icon "button" at bounding box center [822, 125] width 6 height 7
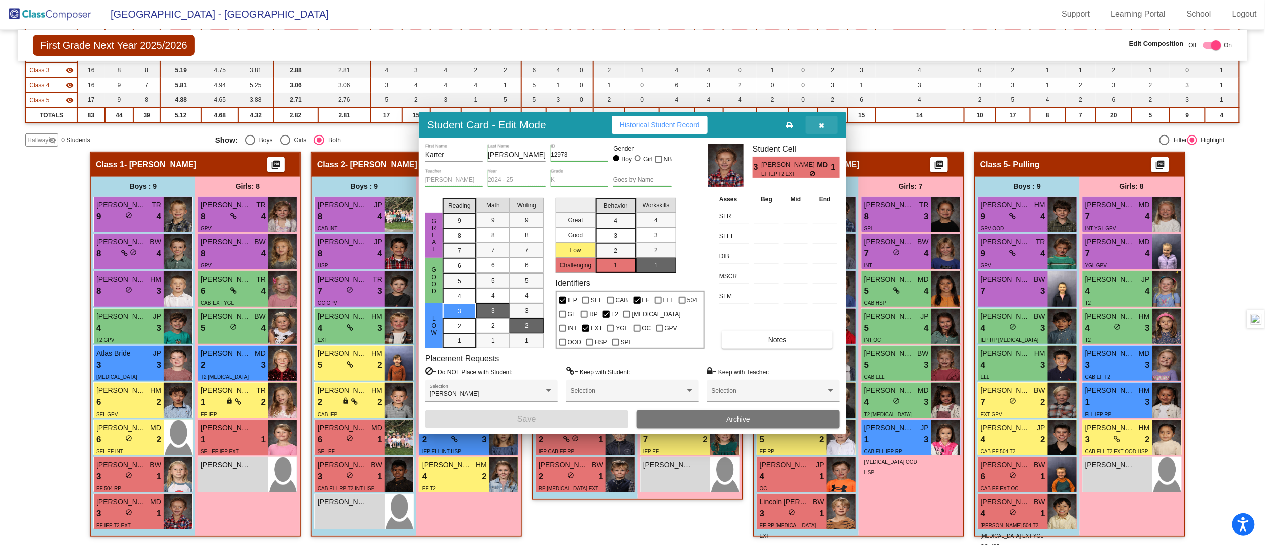
scroll to position [1, 0]
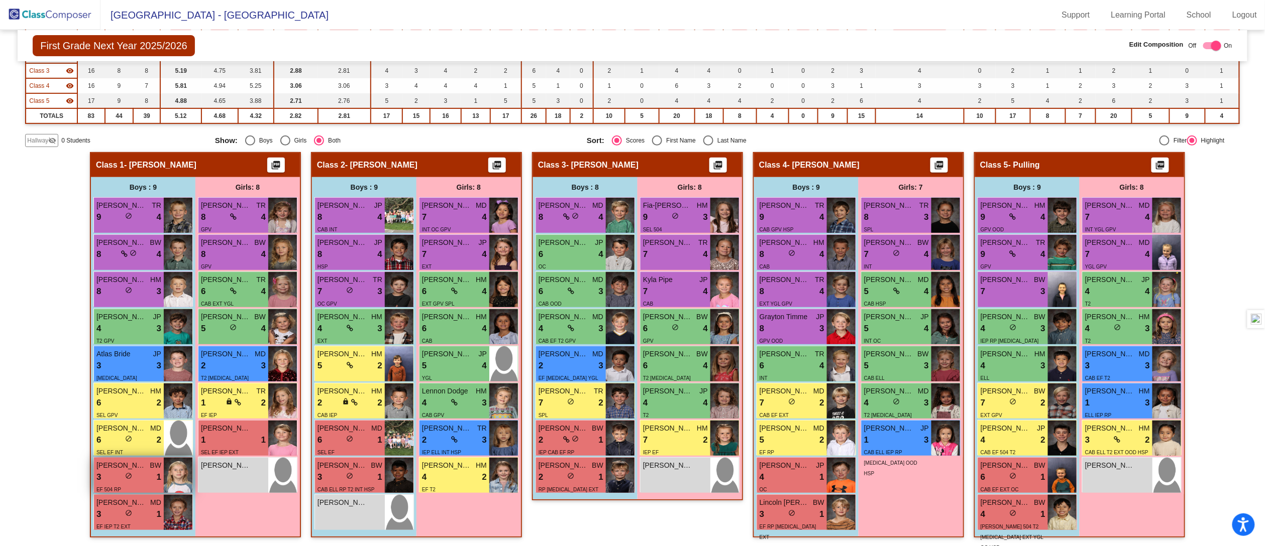
click at [102, 473] on div "3 lock do_not_disturb_alt 1" at bounding box center [128, 477] width 65 height 13
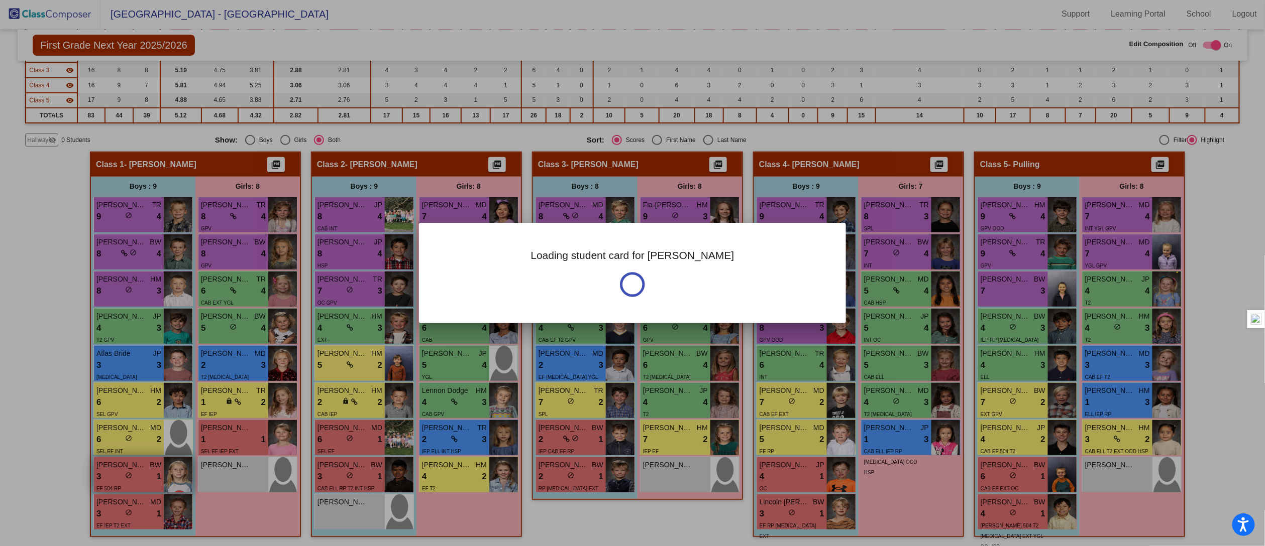
scroll to position [0, 0]
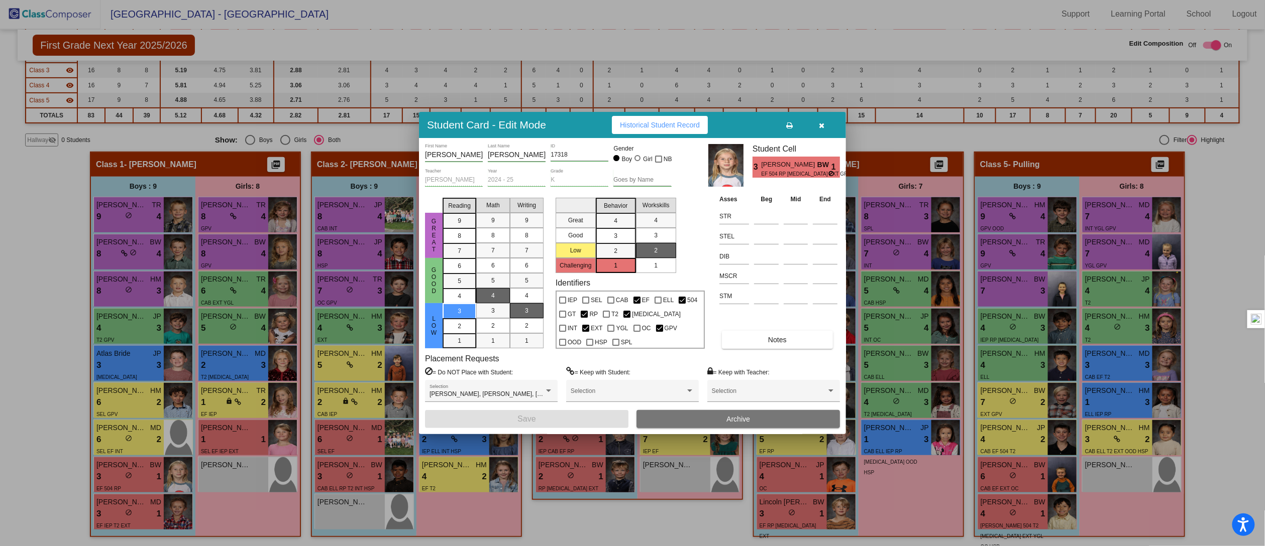
click at [752, 335] on button "Notes" at bounding box center [777, 340] width 110 height 18
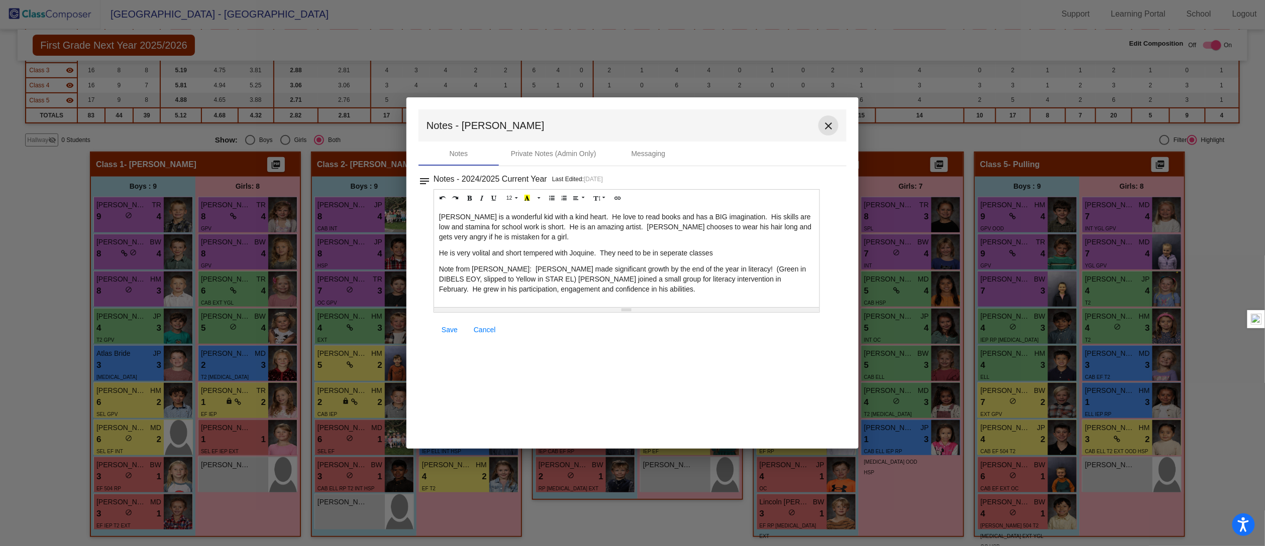
click at [832, 125] on mat-icon "close" at bounding box center [828, 126] width 12 height 12
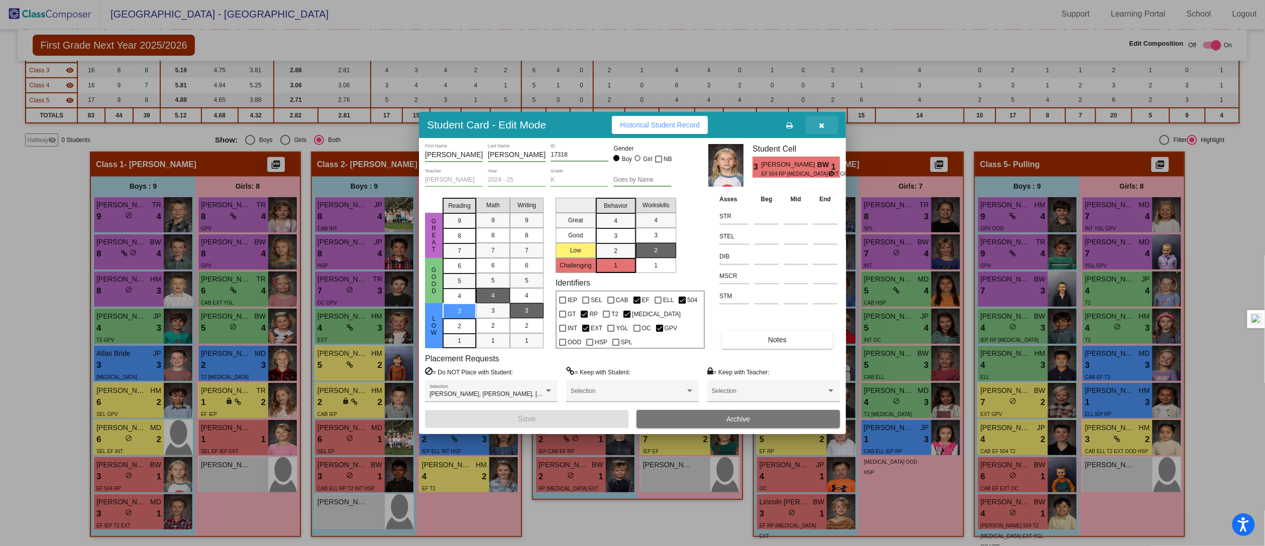
click at [822, 126] on icon "button" at bounding box center [822, 125] width 6 height 7
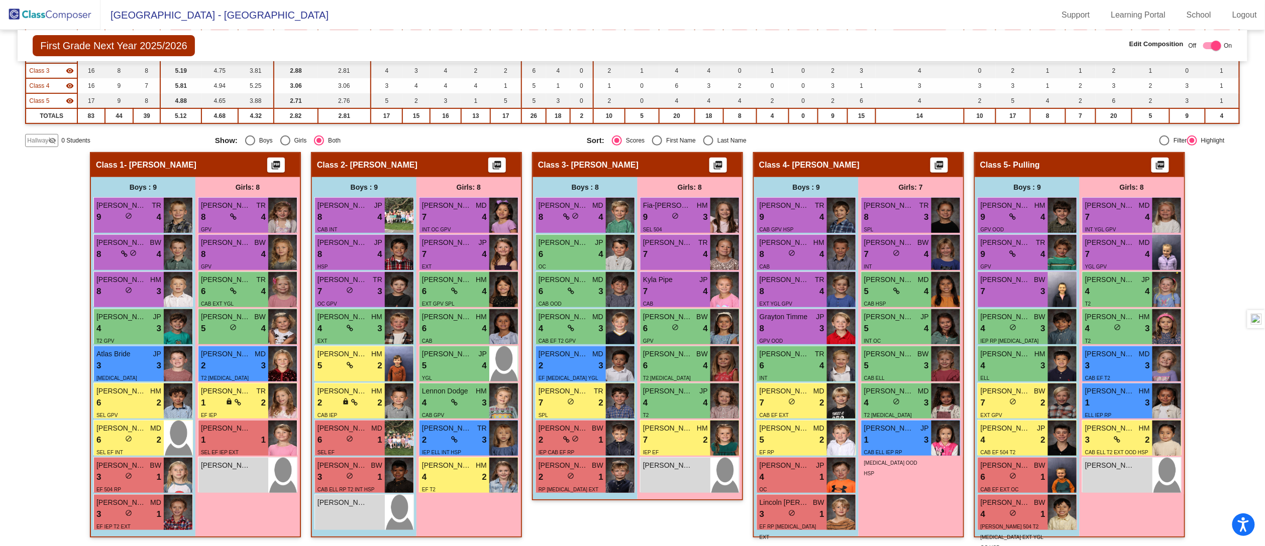
scroll to position [1, 0]
click at [132, 516] on div "3 lock do_not_disturb_alt 1" at bounding box center [128, 514] width 65 height 13
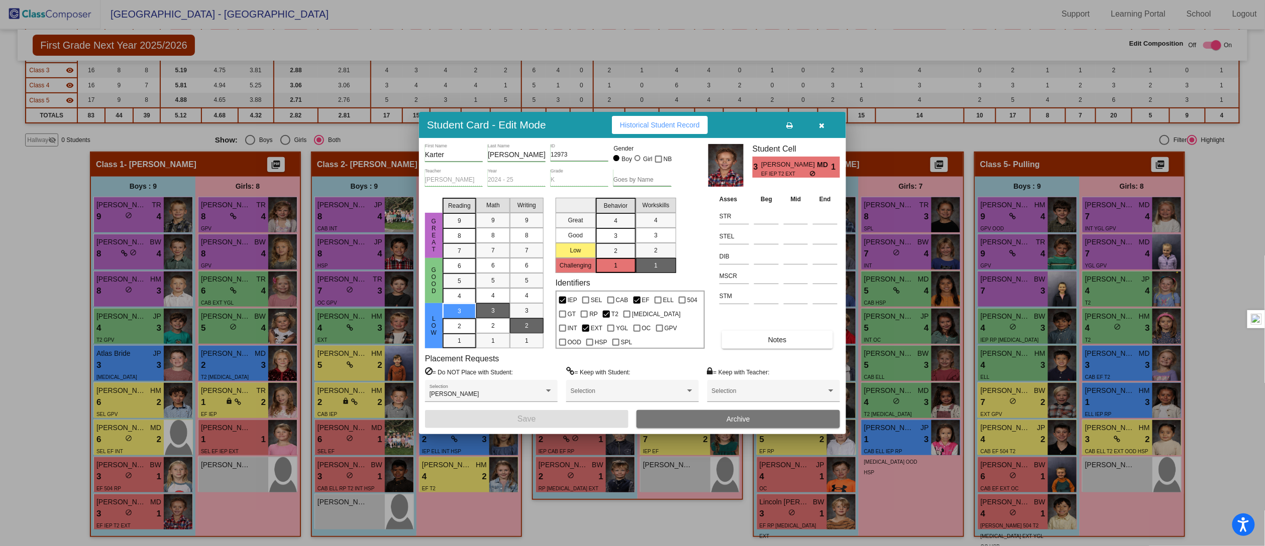
click at [785, 341] on span "Notes" at bounding box center [777, 340] width 19 height 8
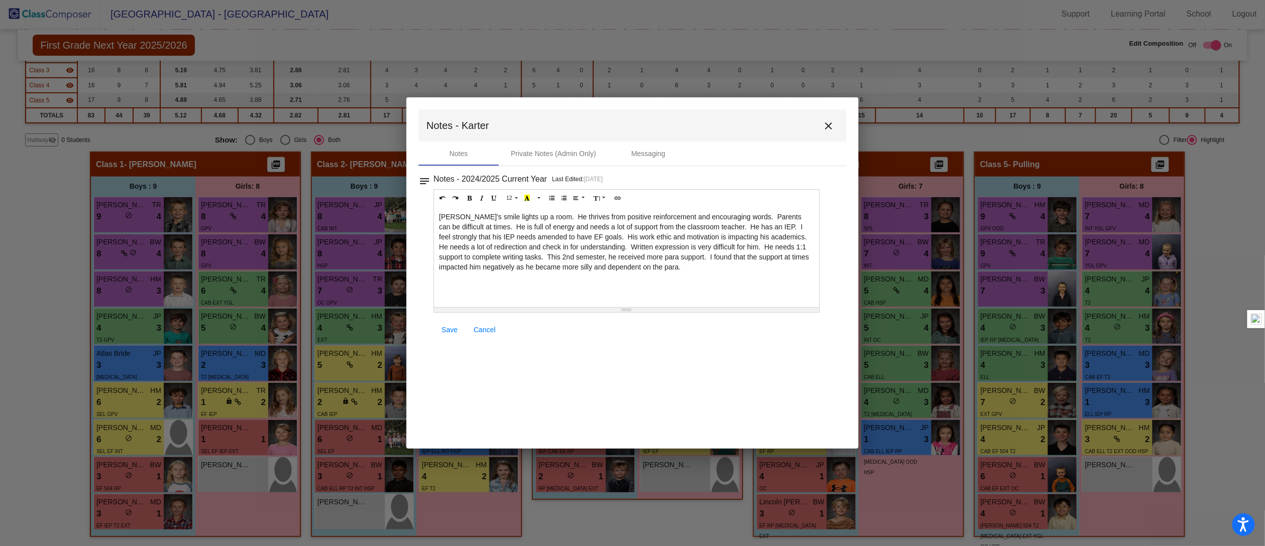
click at [830, 125] on mat-icon "close" at bounding box center [828, 126] width 12 height 12
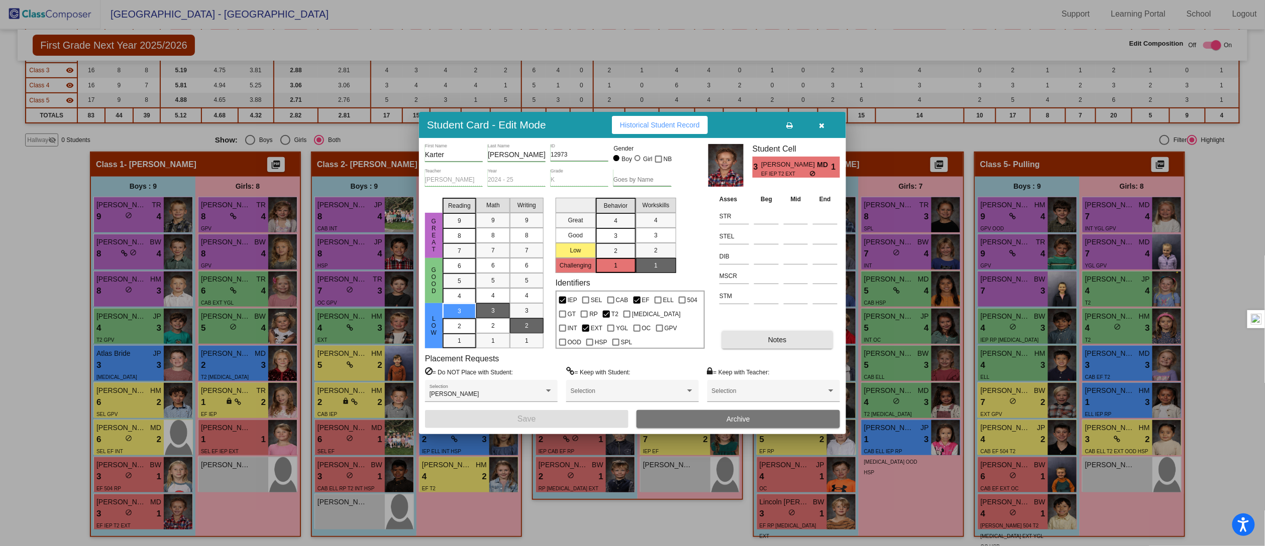
click at [784, 341] on span "Notes" at bounding box center [777, 340] width 19 height 8
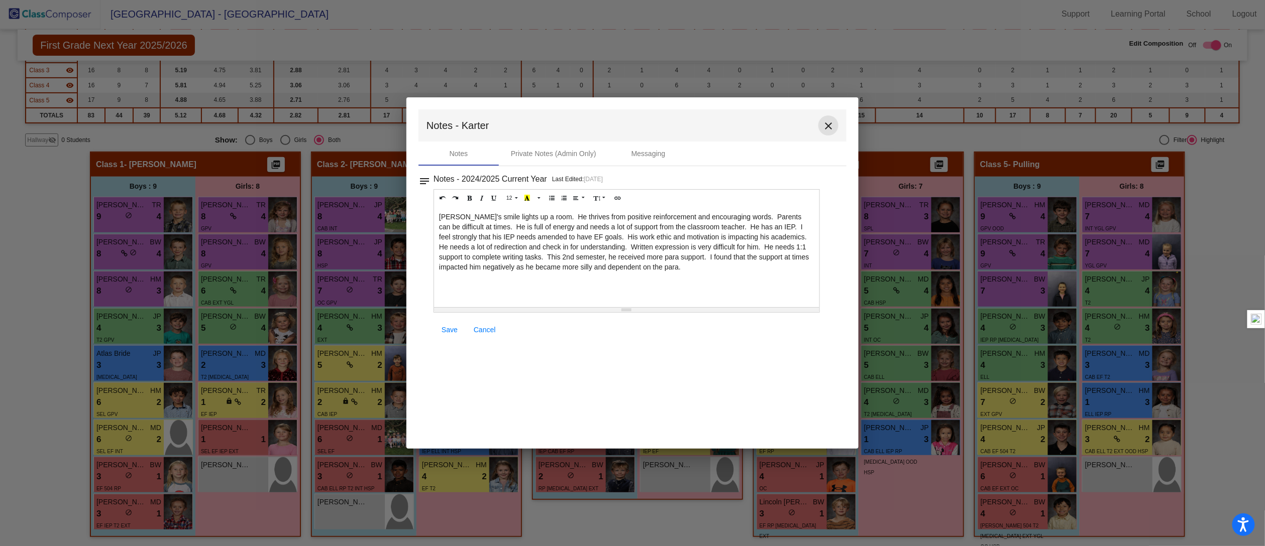
click at [828, 125] on mat-icon "close" at bounding box center [828, 126] width 12 height 12
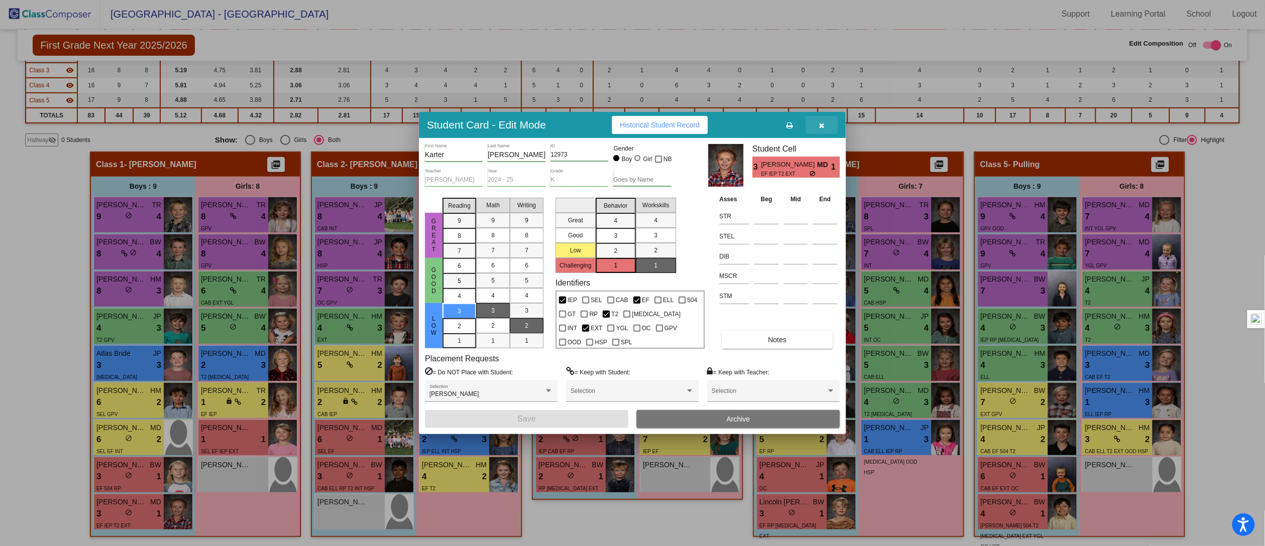
click at [821, 121] on span "button" at bounding box center [822, 125] width 6 height 8
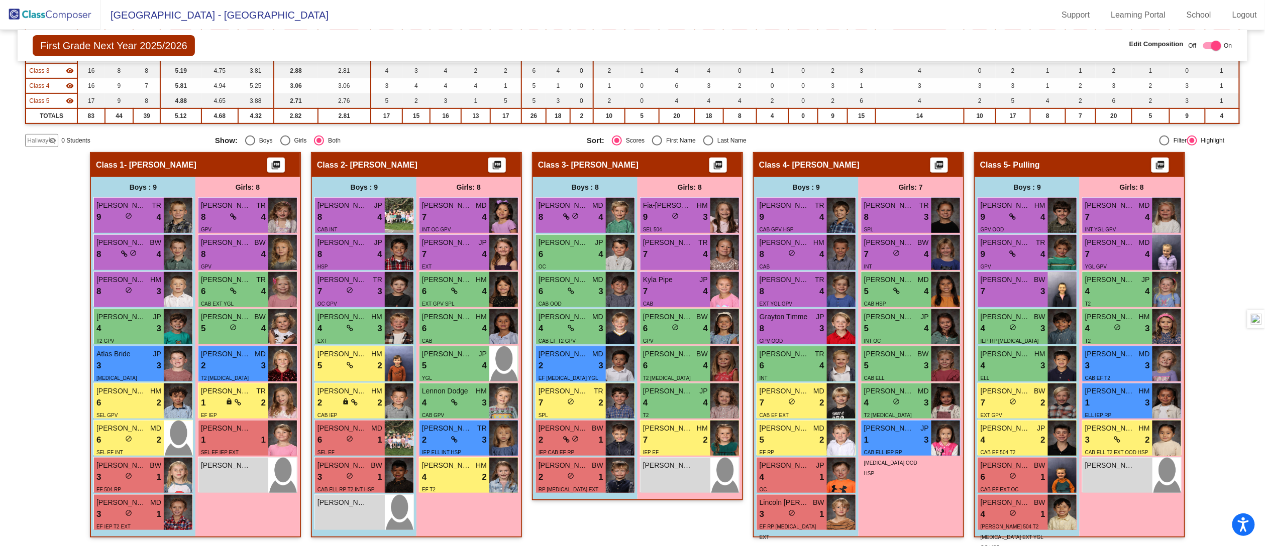
scroll to position [1, 0]
drag, startPoint x: 1230, startPoint y: 232, endPoint x: 1224, endPoint y: 217, distance: 16.0
click at [1229, 231] on div "Hallway - Hallway Class picture_as_pdf Add Student First Name Last Name Student…" at bounding box center [632, 350] width 1214 height 396
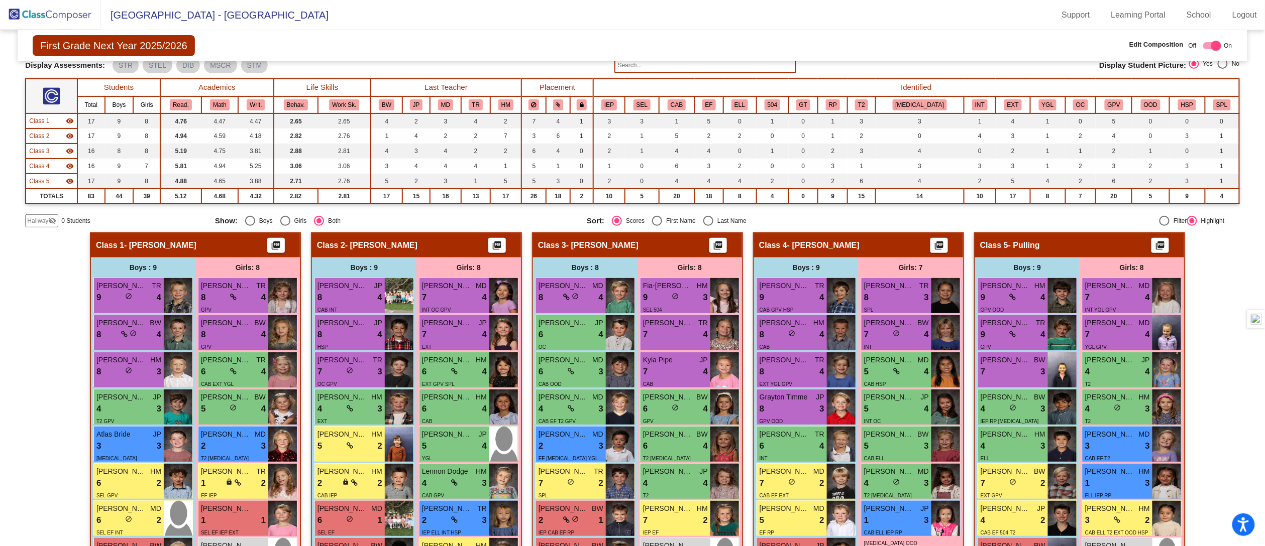
scroll to position [23, 0]
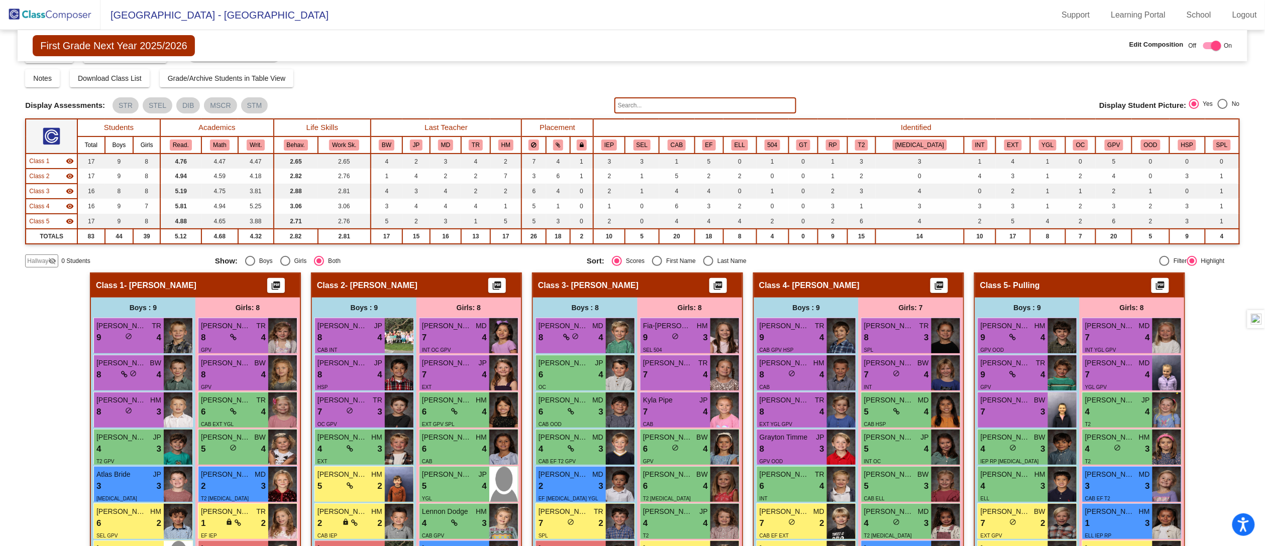
click at [1239, 397] on mat-sidenav-content "First Grade Next Year 2025/2026 Edit Composition Off On Incoming Digital Data W…" at bounding box center [632, 288] width 1265 height 516
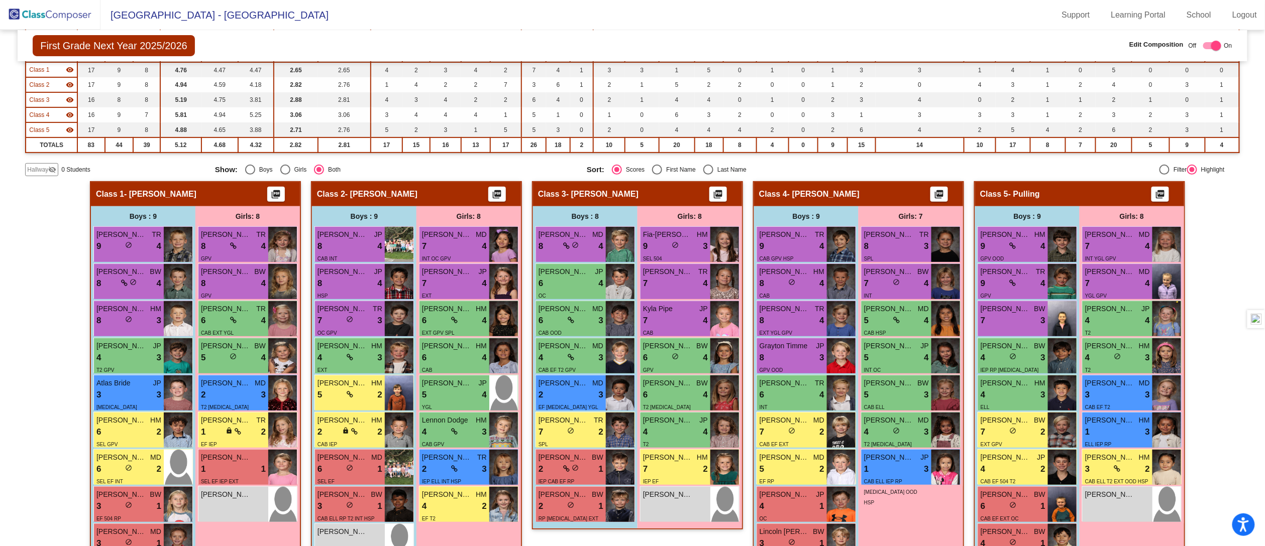
scroll to position [144, 0]
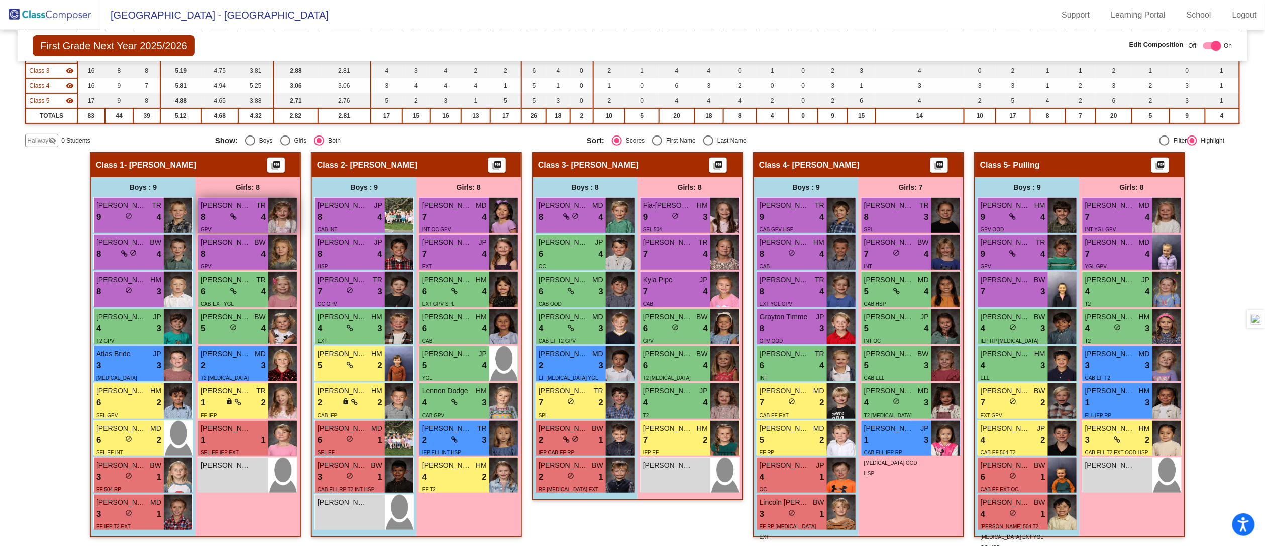
click at [218, 220] on div "8 lock do_not_disturb_alt 4" at bounding box center [233, 217] width 65 height 13
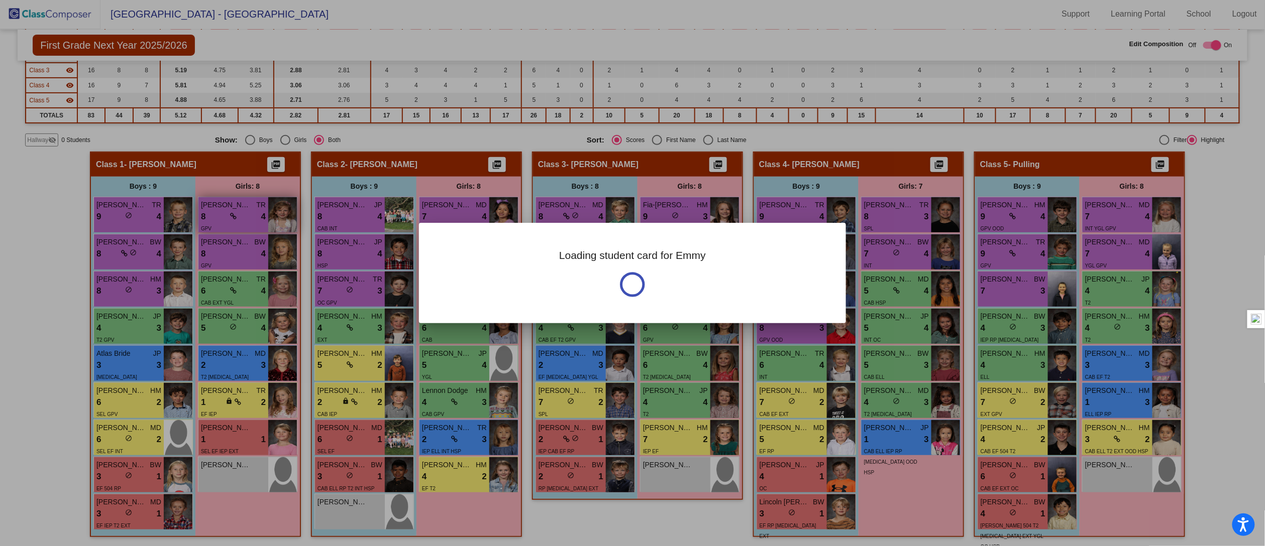
scroll to position [0, 0]
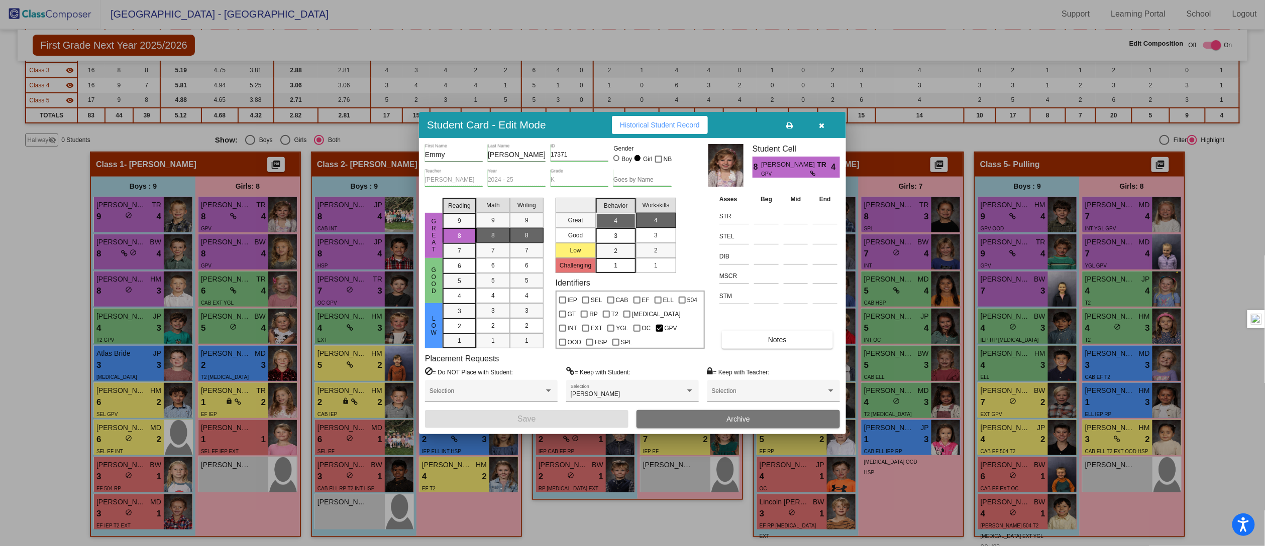
click at [823, 124] on icon "button" at bounding box center [822, 125] width 6 height 7
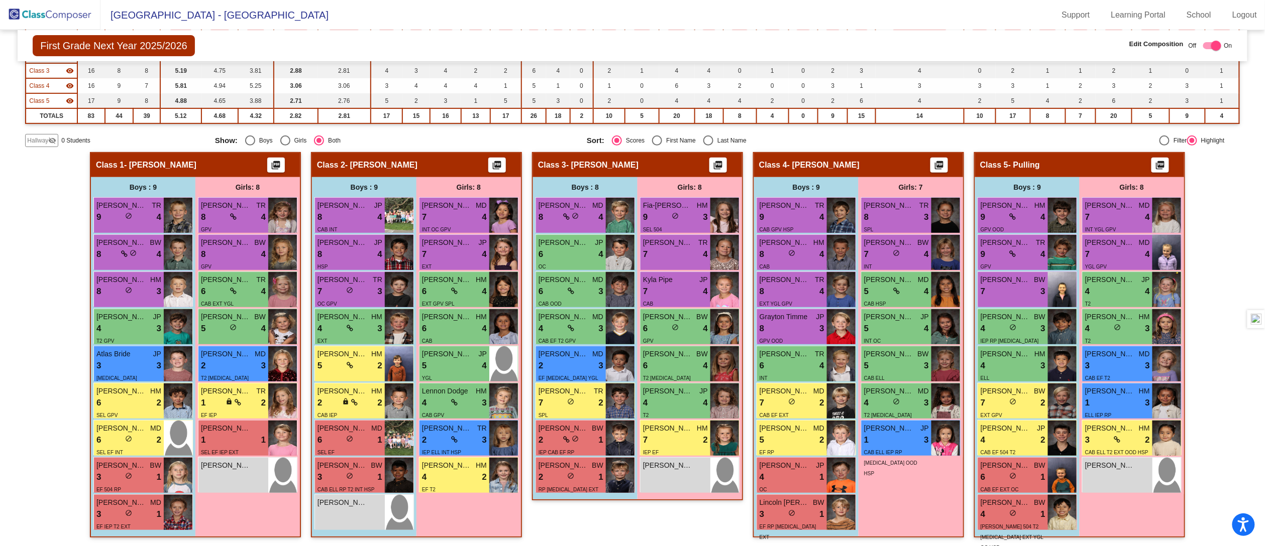
scroll to position [1, 0]
click at [127, 361] on div "3 lock do_not_disturb_alt 3" at bounding box center [128, 366] width 65 height 13
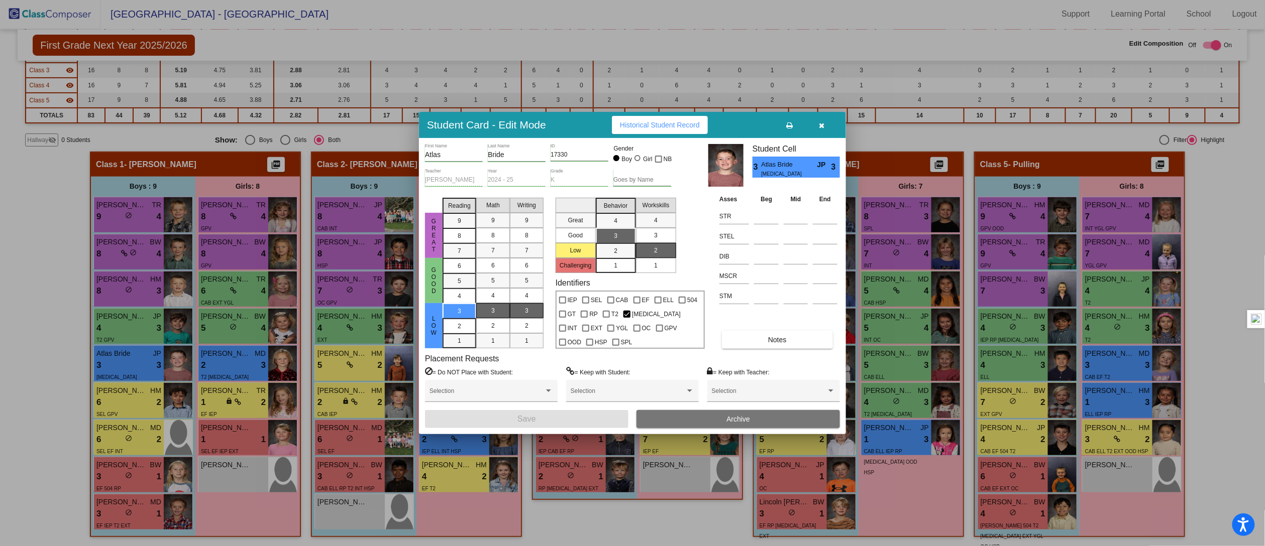
click at [821, 126] on icon "button" at bounding box center [822, 125] width 6 height 7
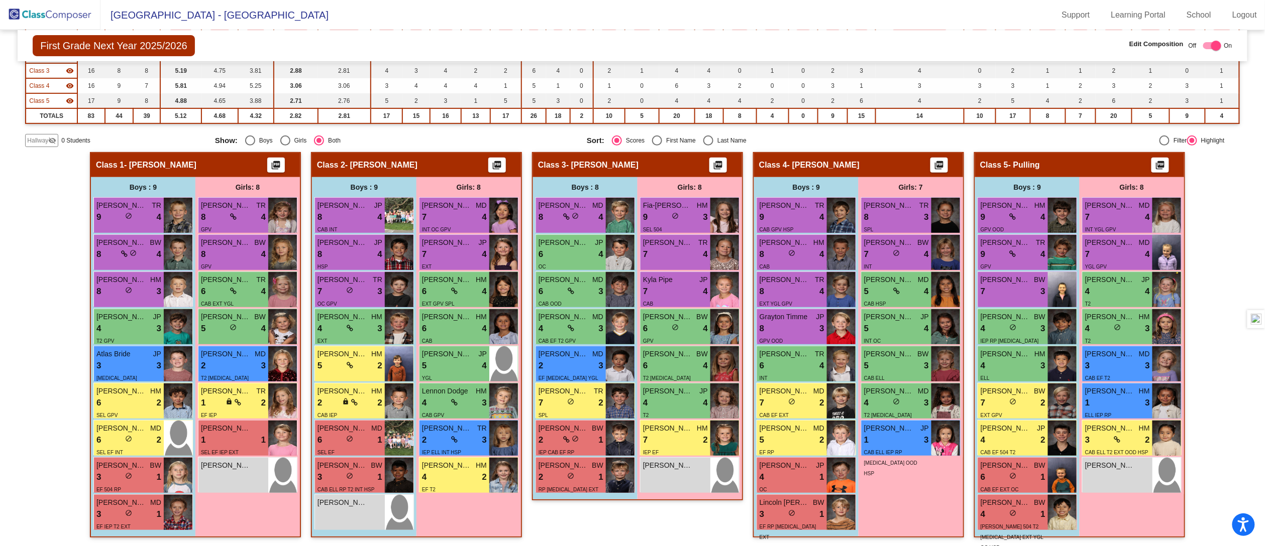
scroll to position [1, 0]
click at [48, 11] on img at bounding box center [50, 15] width 100 height 30
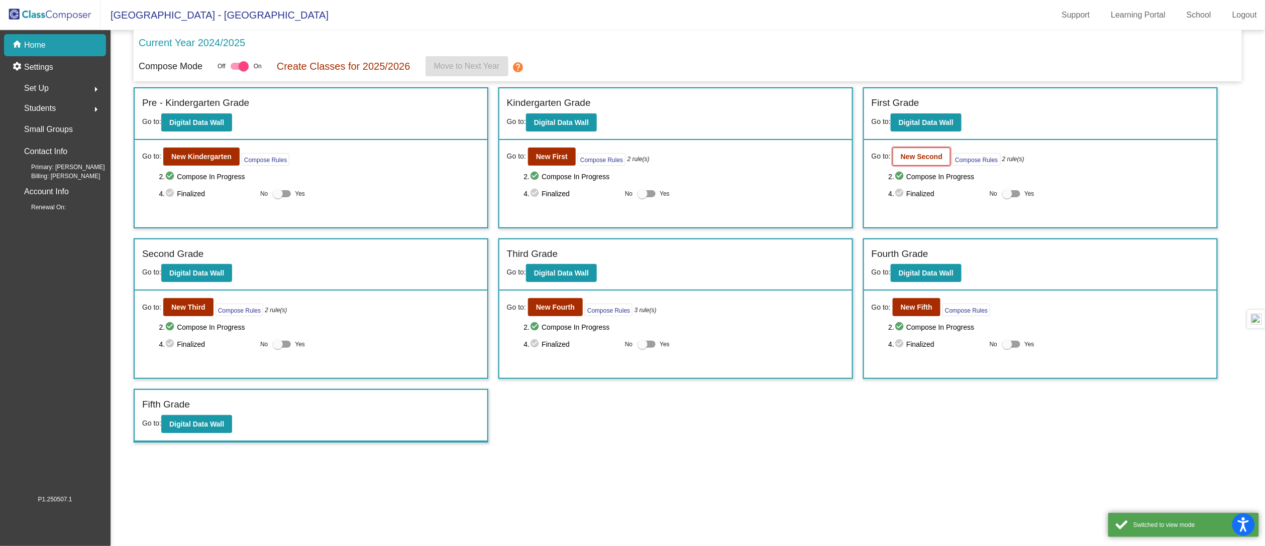
click at [921, 156] on b "New Second" at bounding box center [921, 157] width 42 height 8
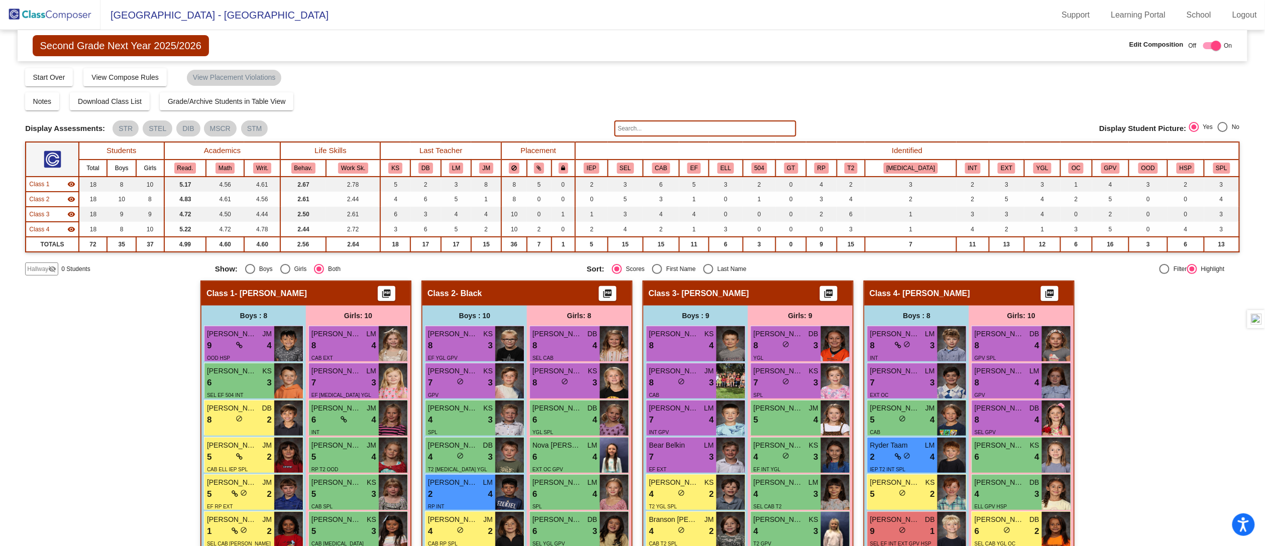
click at [1254, 147] on mat-sidenav-content "Second Grade Next Year 2025/2026 Edit Composition Off On Incoming Digital Data …" at bounding box center [632, 288] width 1265 height 516
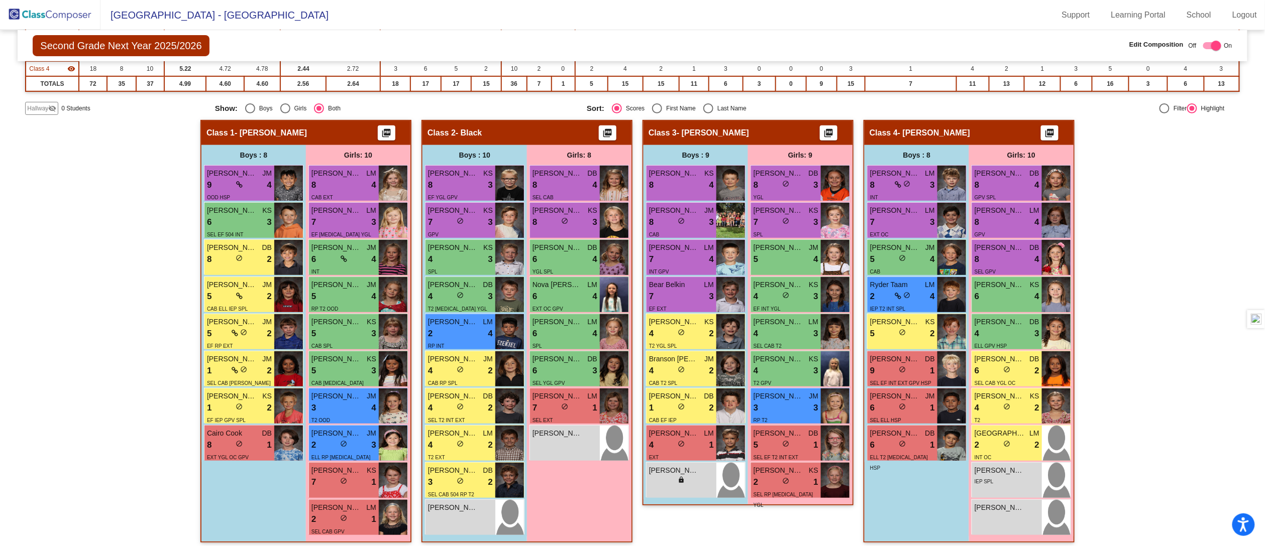
scroll to position [166, 0]
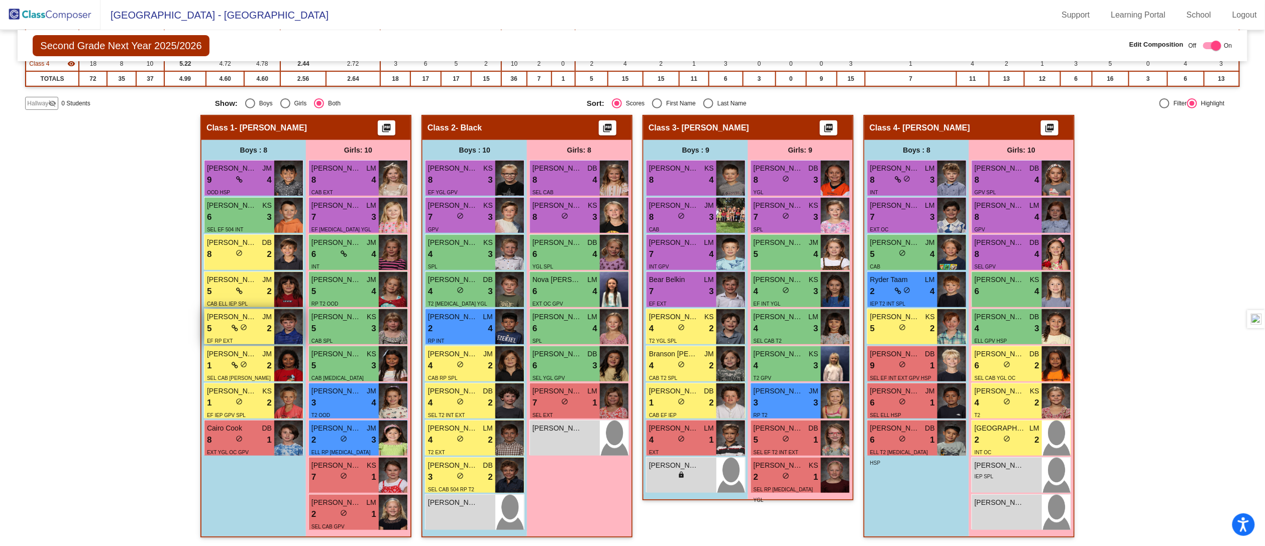
click at [225, 338] on span "EF RP EXT" at bounding box center [220, 341] width 26 height 6
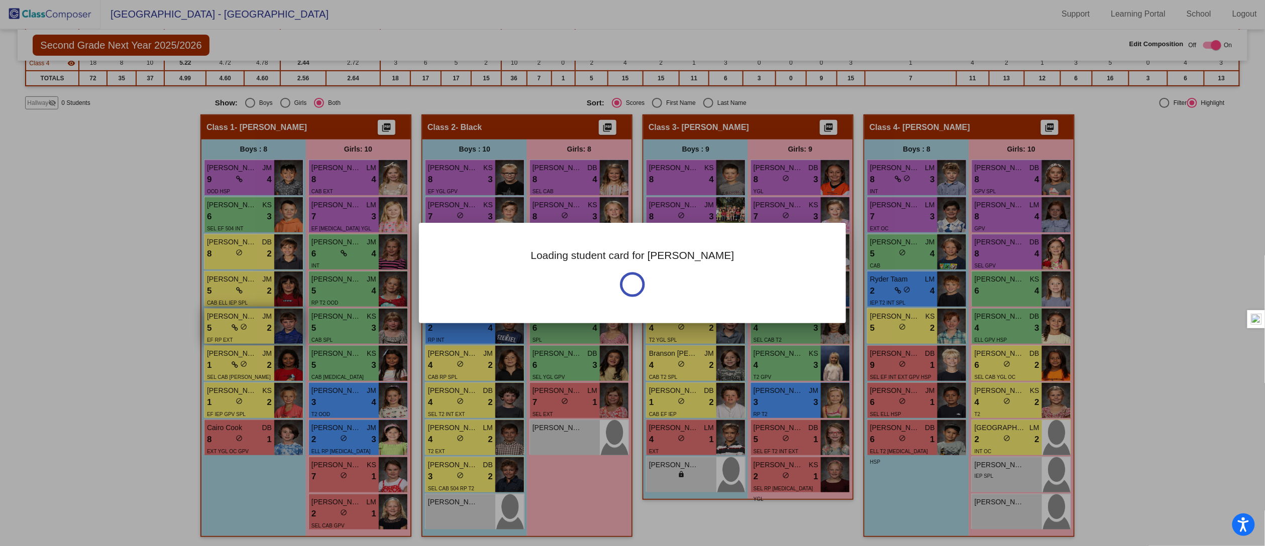
scroll to position [0, 0]
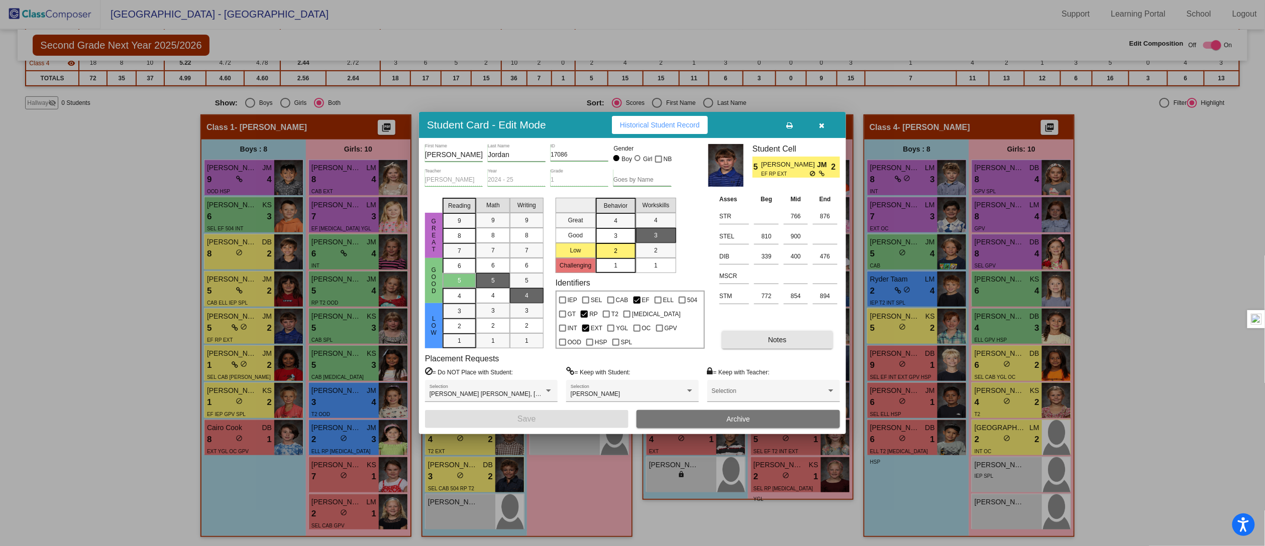
click at [760, 339] on button "Notes" at bounding box center [777, 340] width 110 height 18
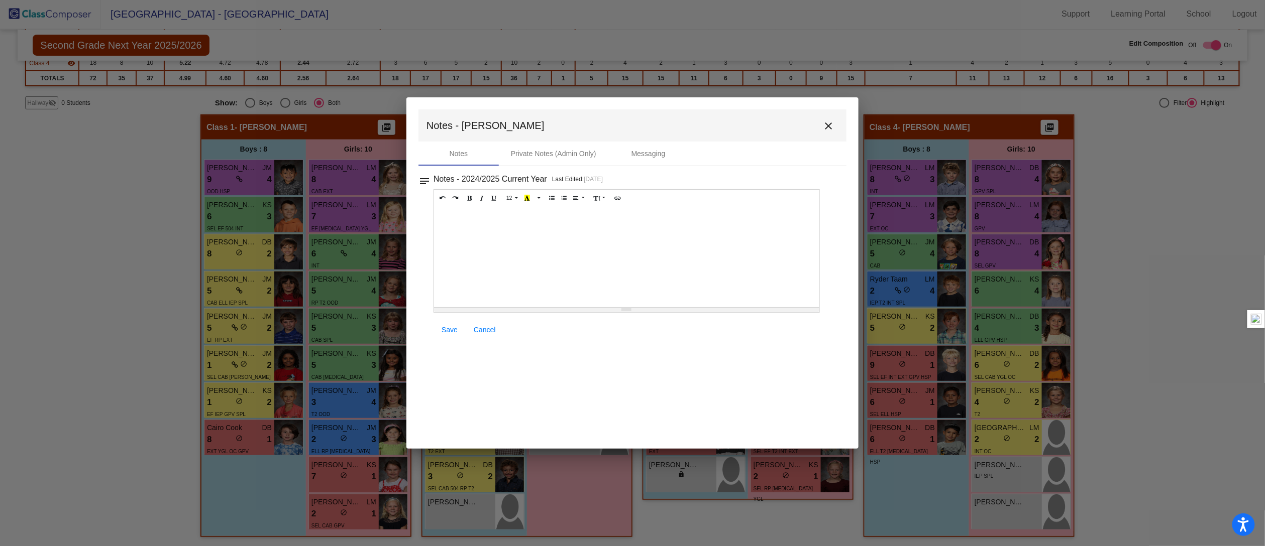
click at [832, 128] on mat-icon "close" at bounding box center [828, 126] width 12 height 12
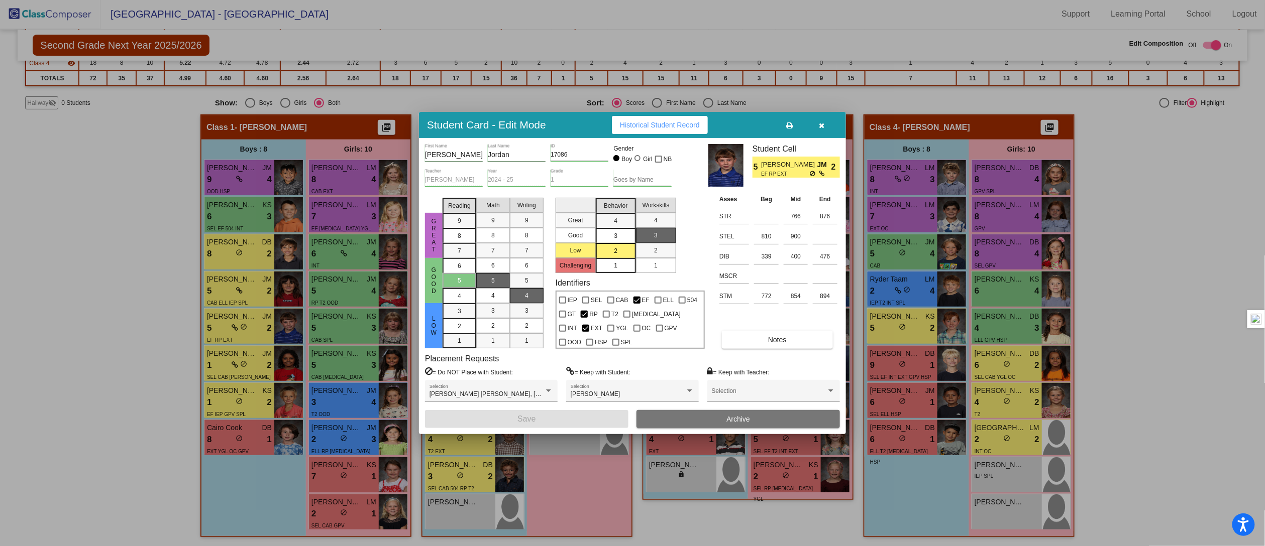
click at [819, 120] on button "button" at bounding box center [822, 125] width 32 height 18
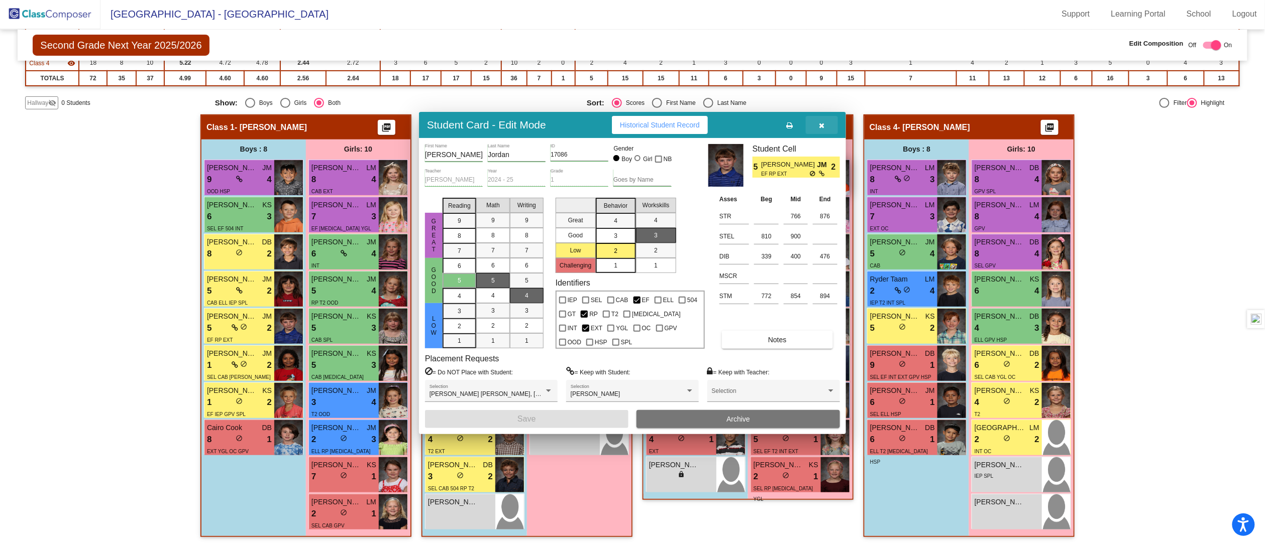
scroll to position [1, 0]
